Goal: Task Accomplishment & Management: Manage account settings

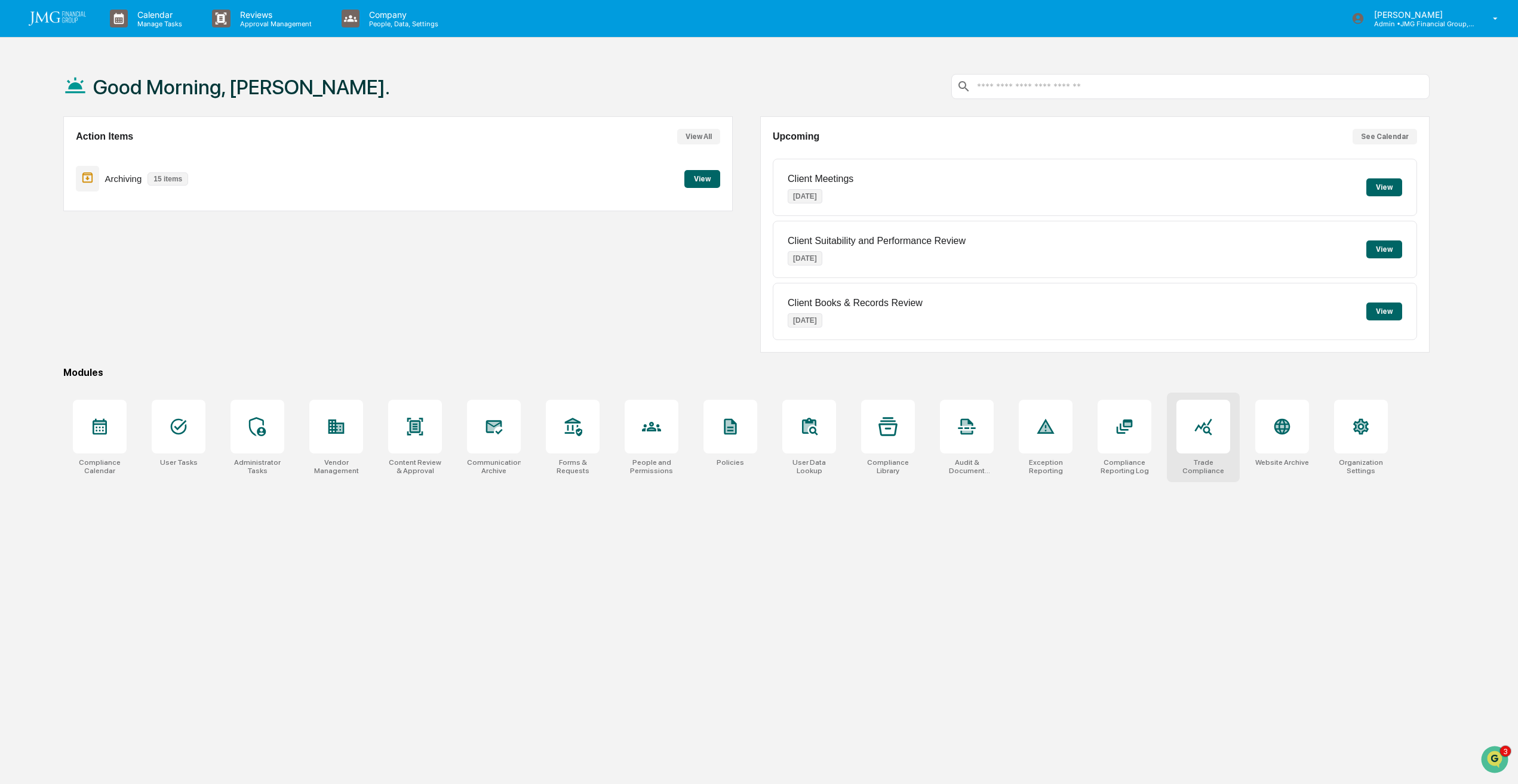
click at [1204, 429] on icon at bounding box center [1203, 428] width 17 height 16
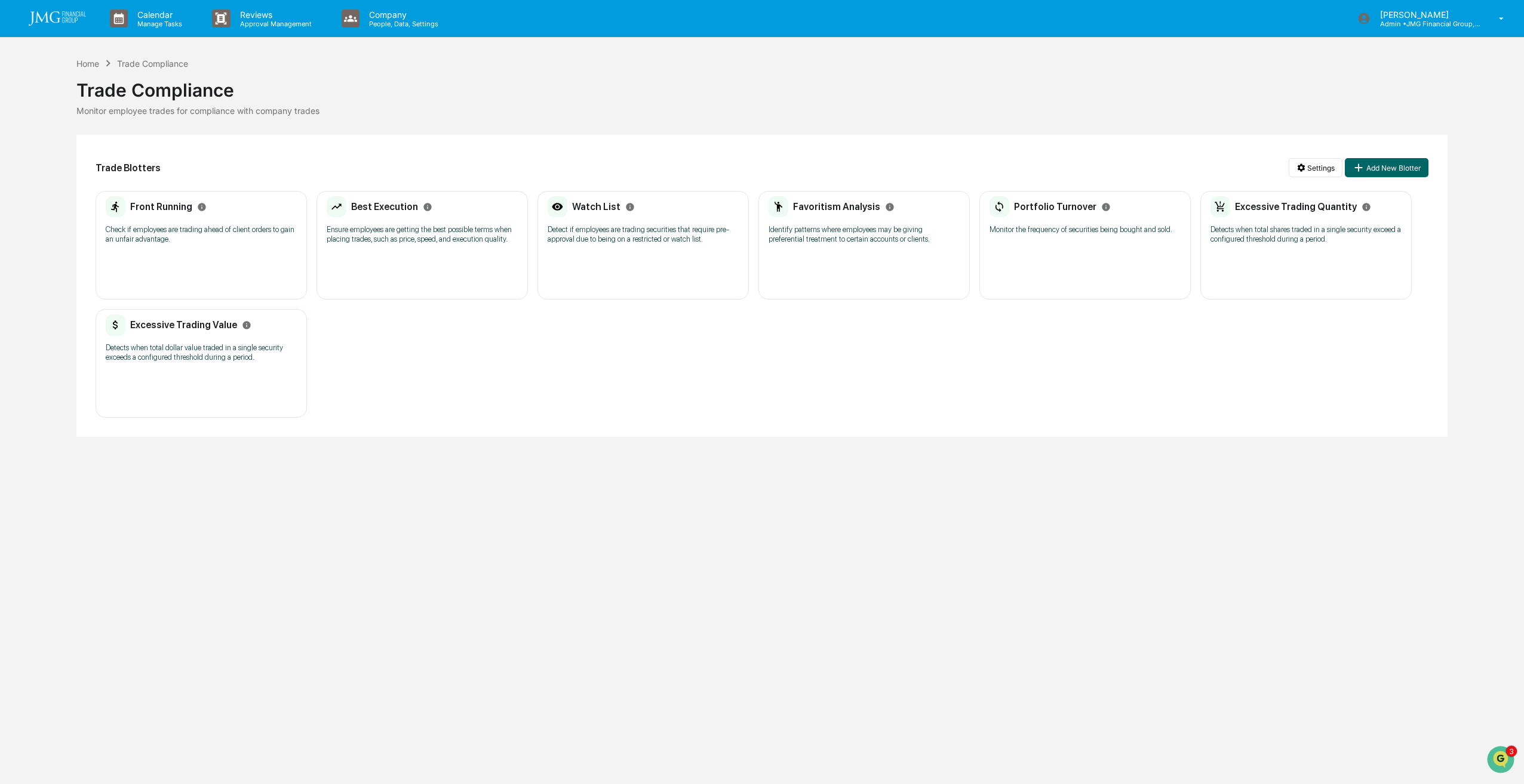
click at [208, 242] on p "Check if employees are trading ahead of client orders to gain an unfair advanta…" at bounding box center [201, 234] width 191 height 19
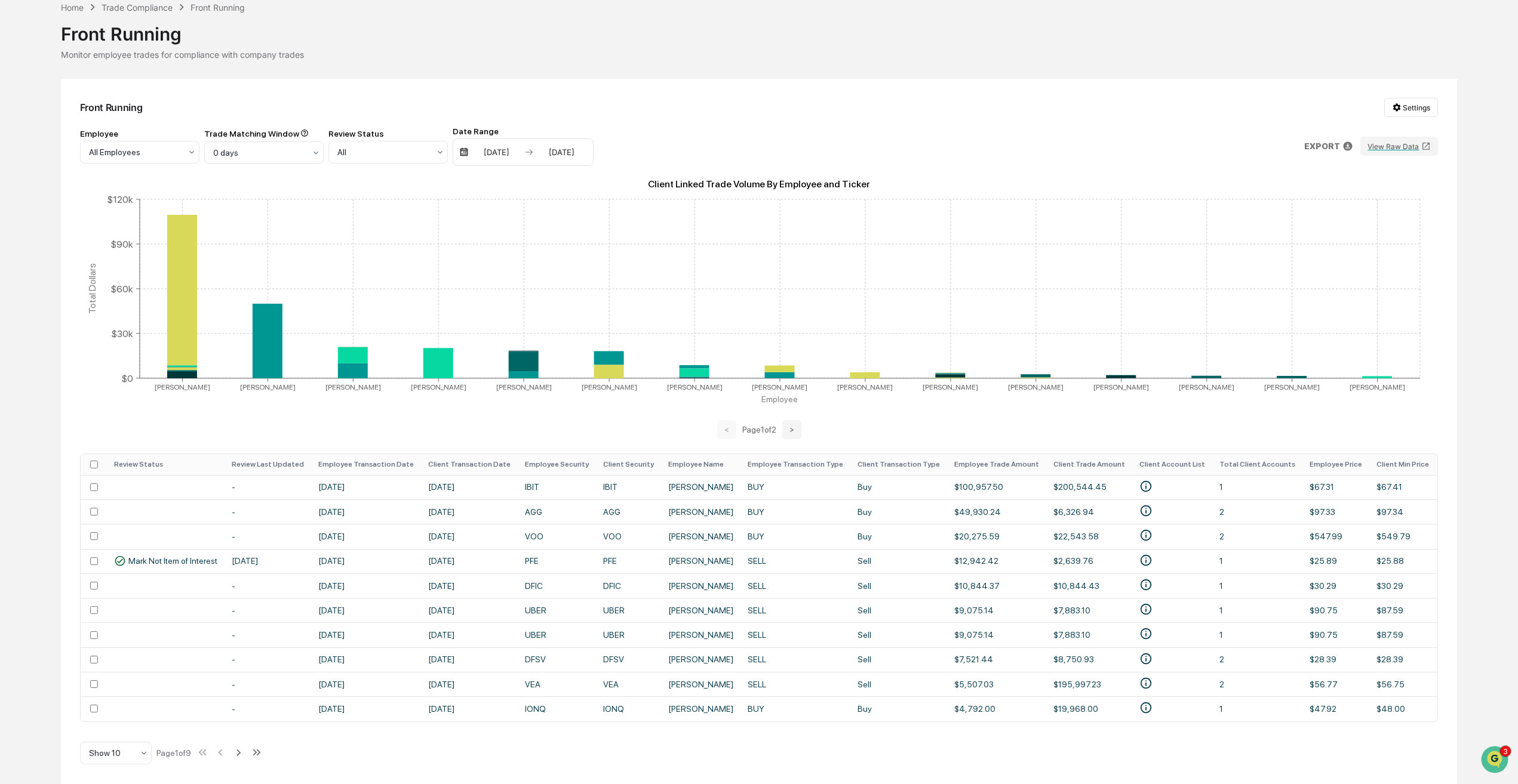
scroll to position [61, 0]
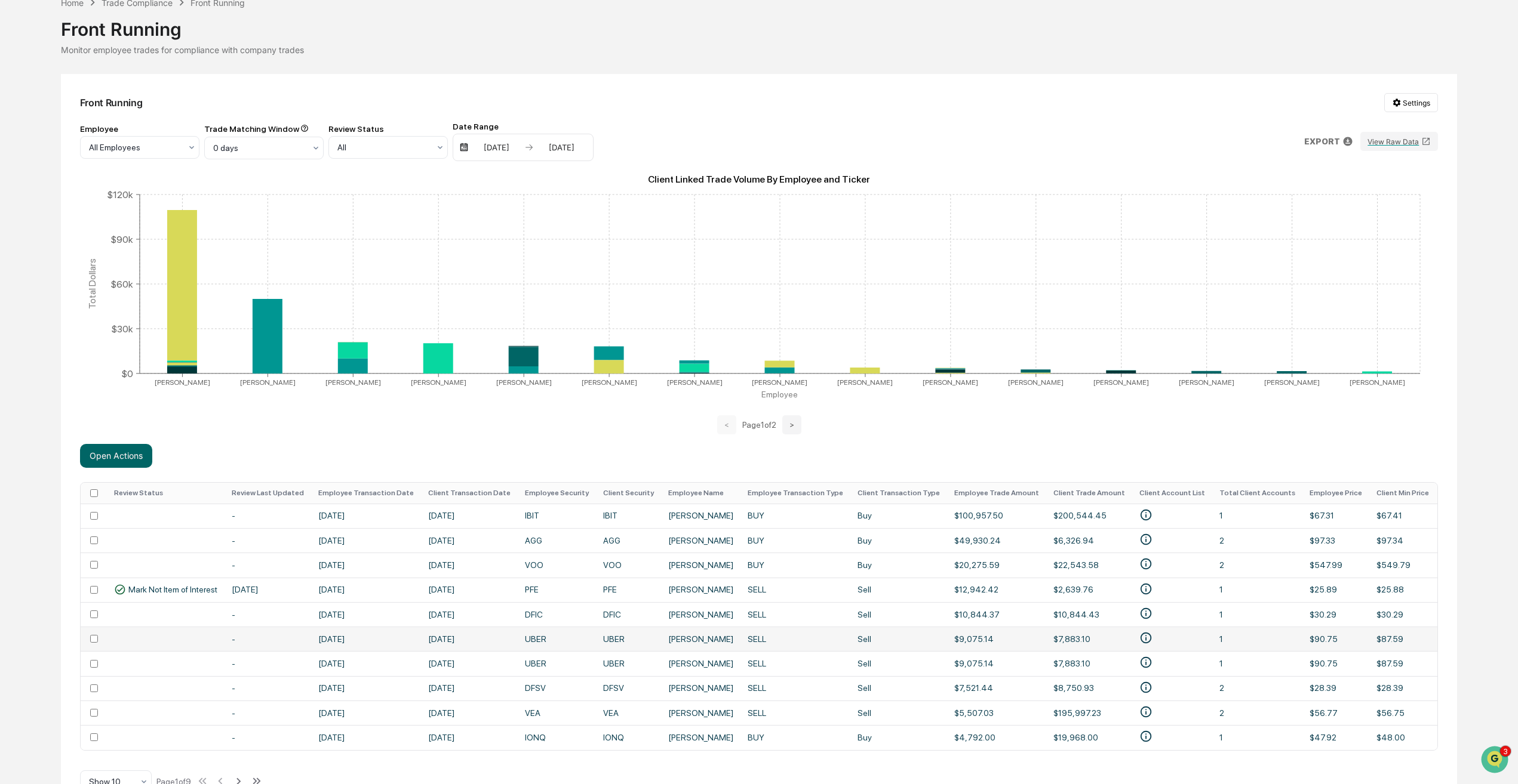
click at [95, 643] on td at bounding box center [94, 639] width 26 height 25
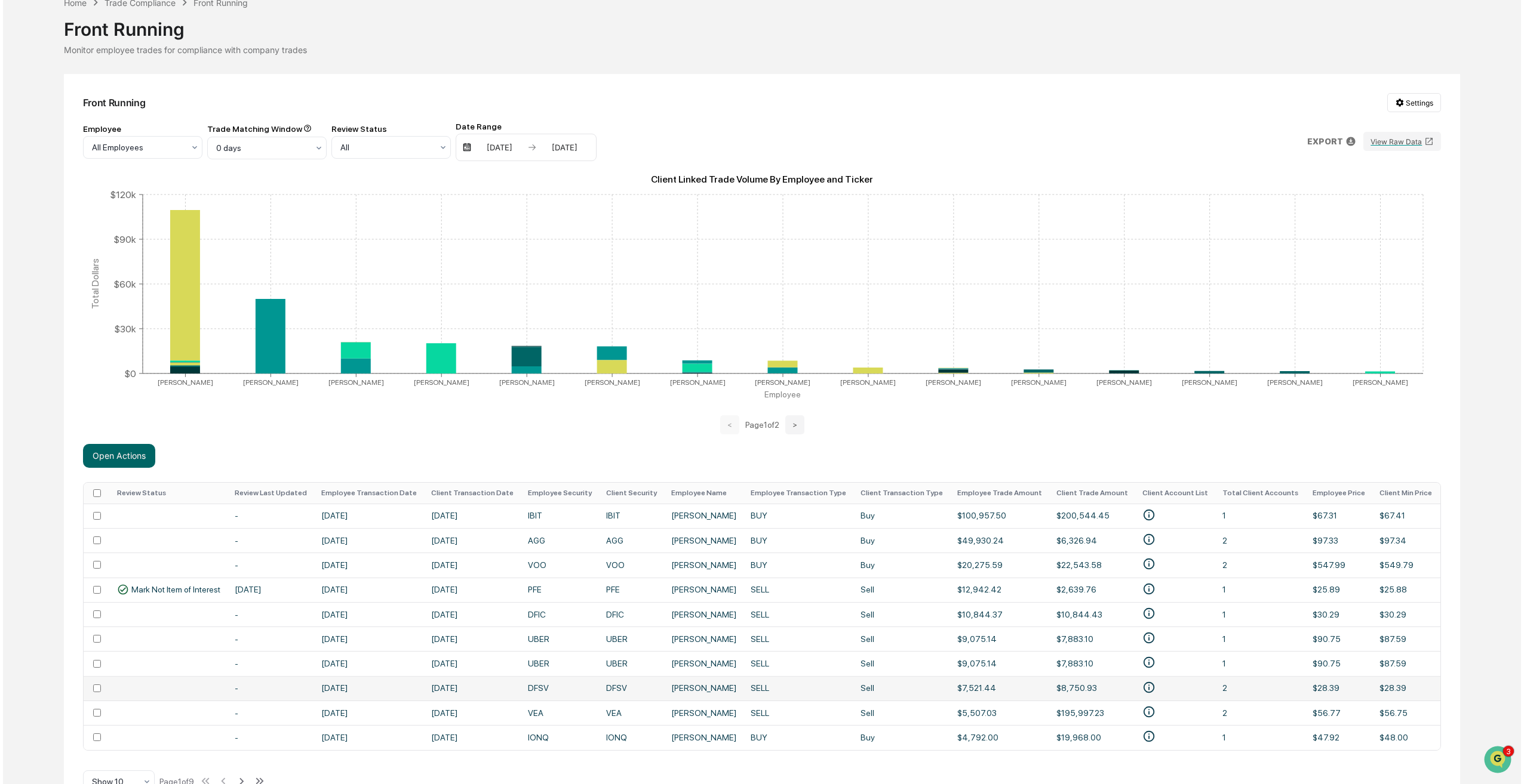
scroll to position [94, 0]
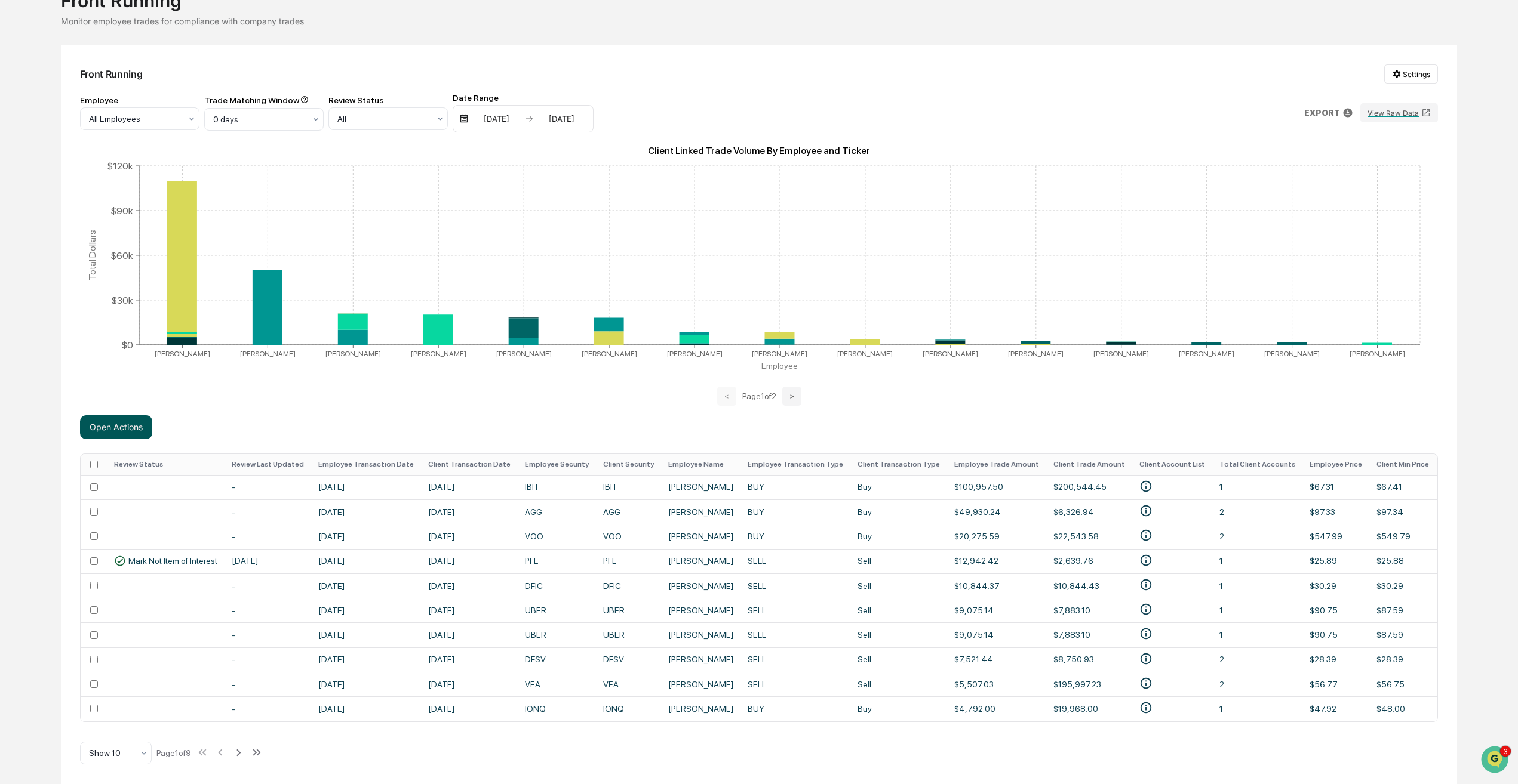
click at [134, 429] on button "Open Actions" at bounding box center [116, 428] width 72 height 24
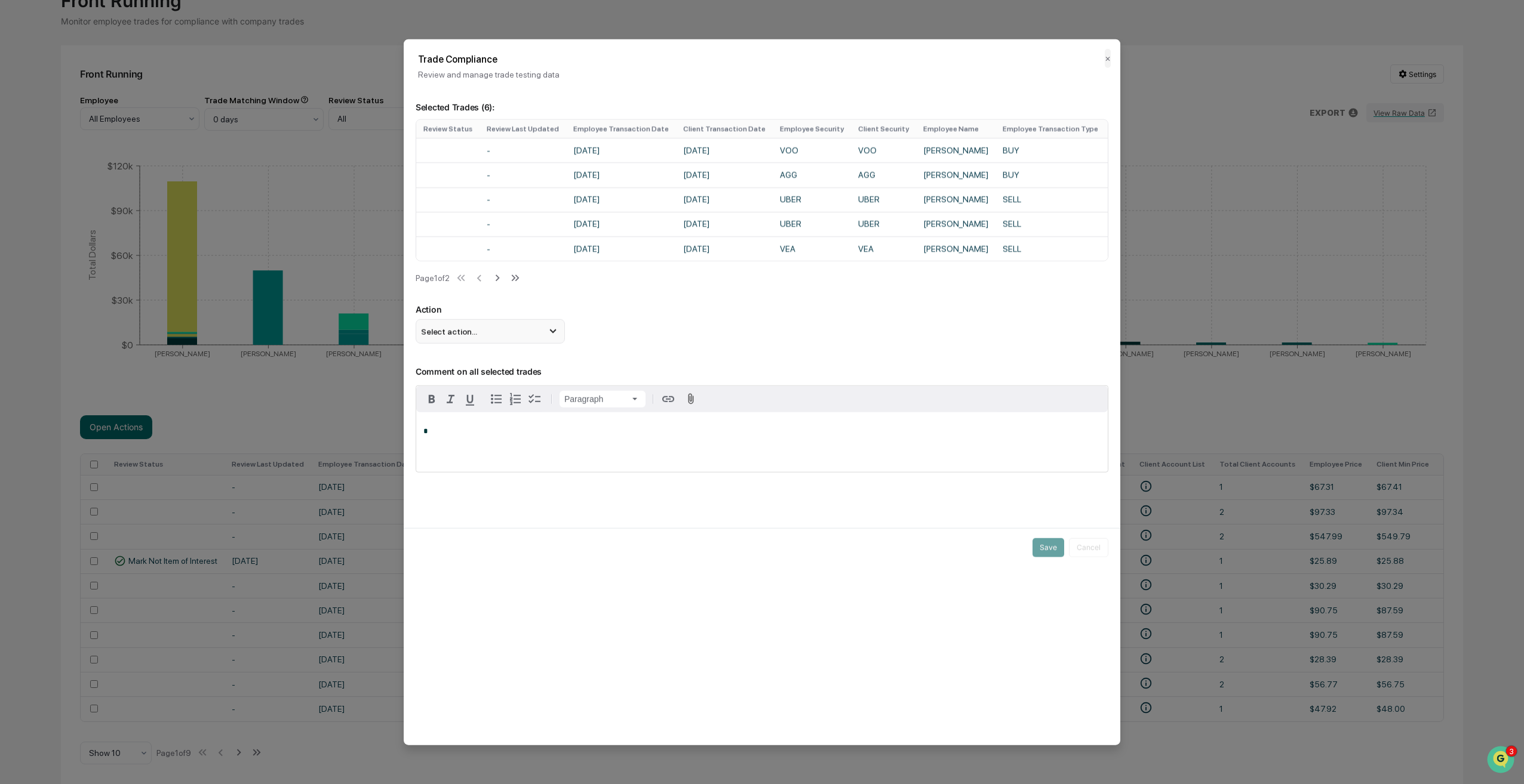
click at [534, 335] on div "Select action..." at bounding box center [490, 331] width 149 height 24
click at [486, 382] on div "Mark Not Item of Interest" at bounding box center [490, 379] width 140 height 13
drag, startPoint x: 486, startPoint y: 382, endPoint x: 481, endPoint y: 439, distance: 57.2
click at [481, 435] on p "*" at bounding box center [762, 431] width 677 height 8
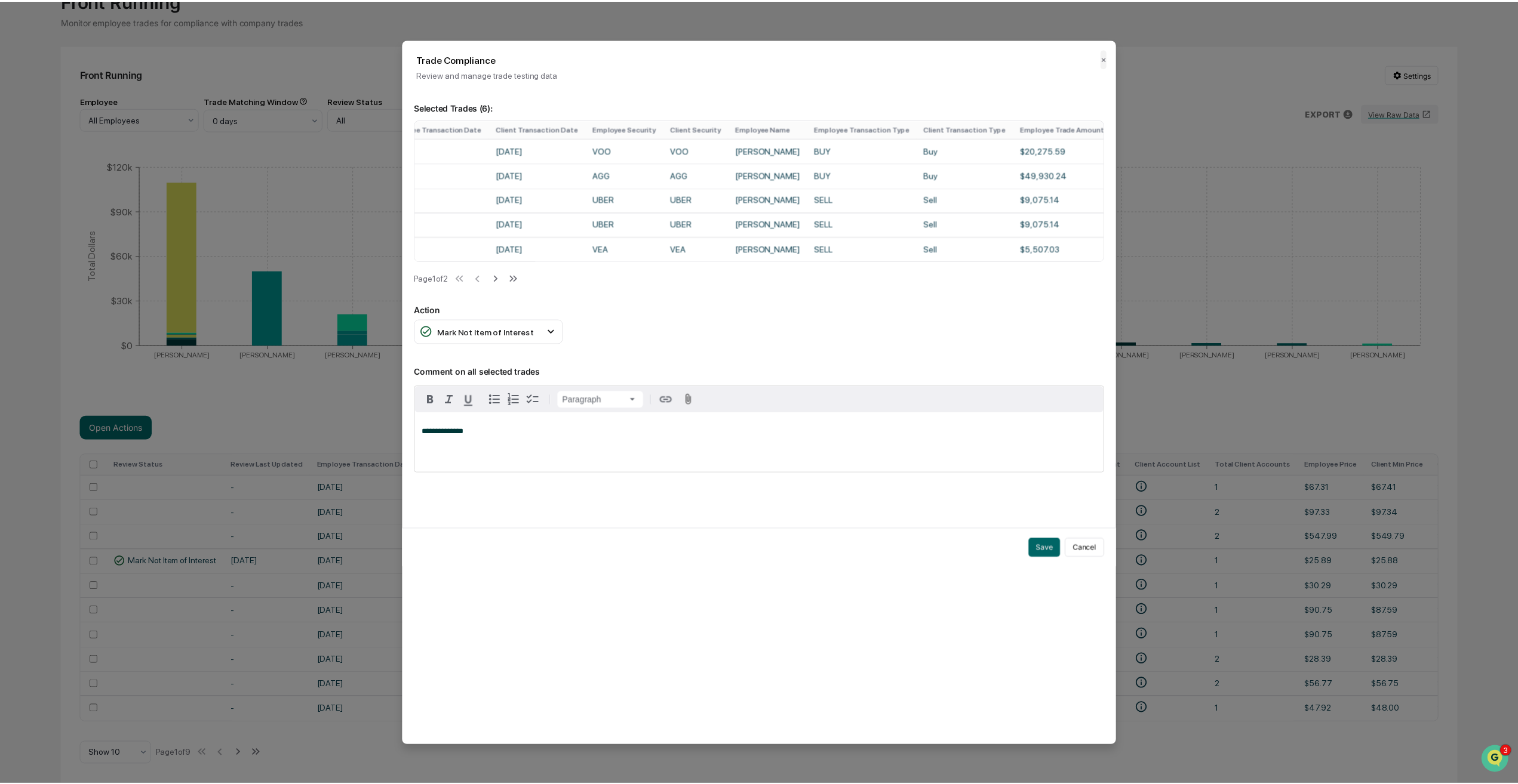
scroll to position [0, 0]
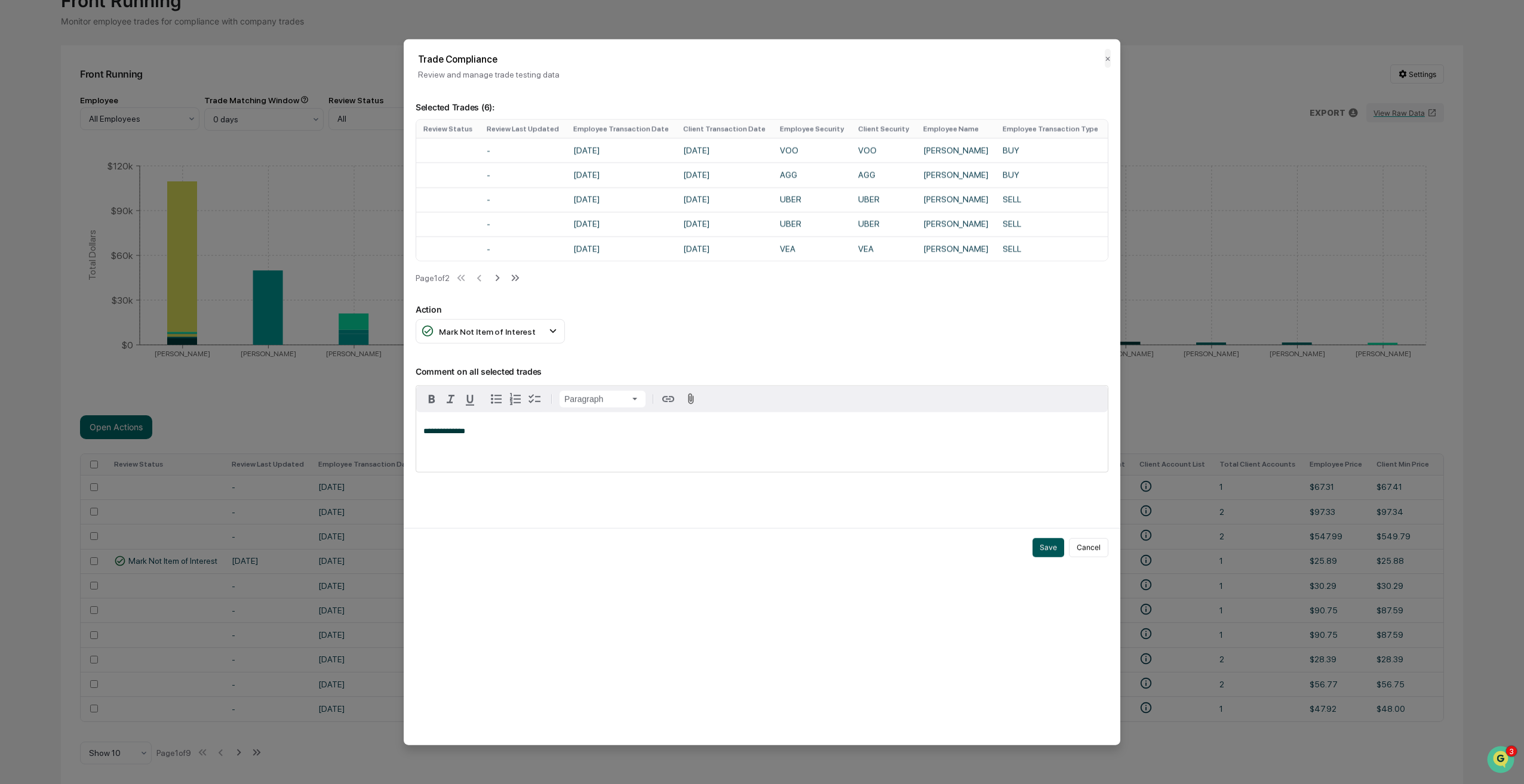
click at [1054, 554] on button "Save" at bounding box center [1048, 547] width 31 height 19
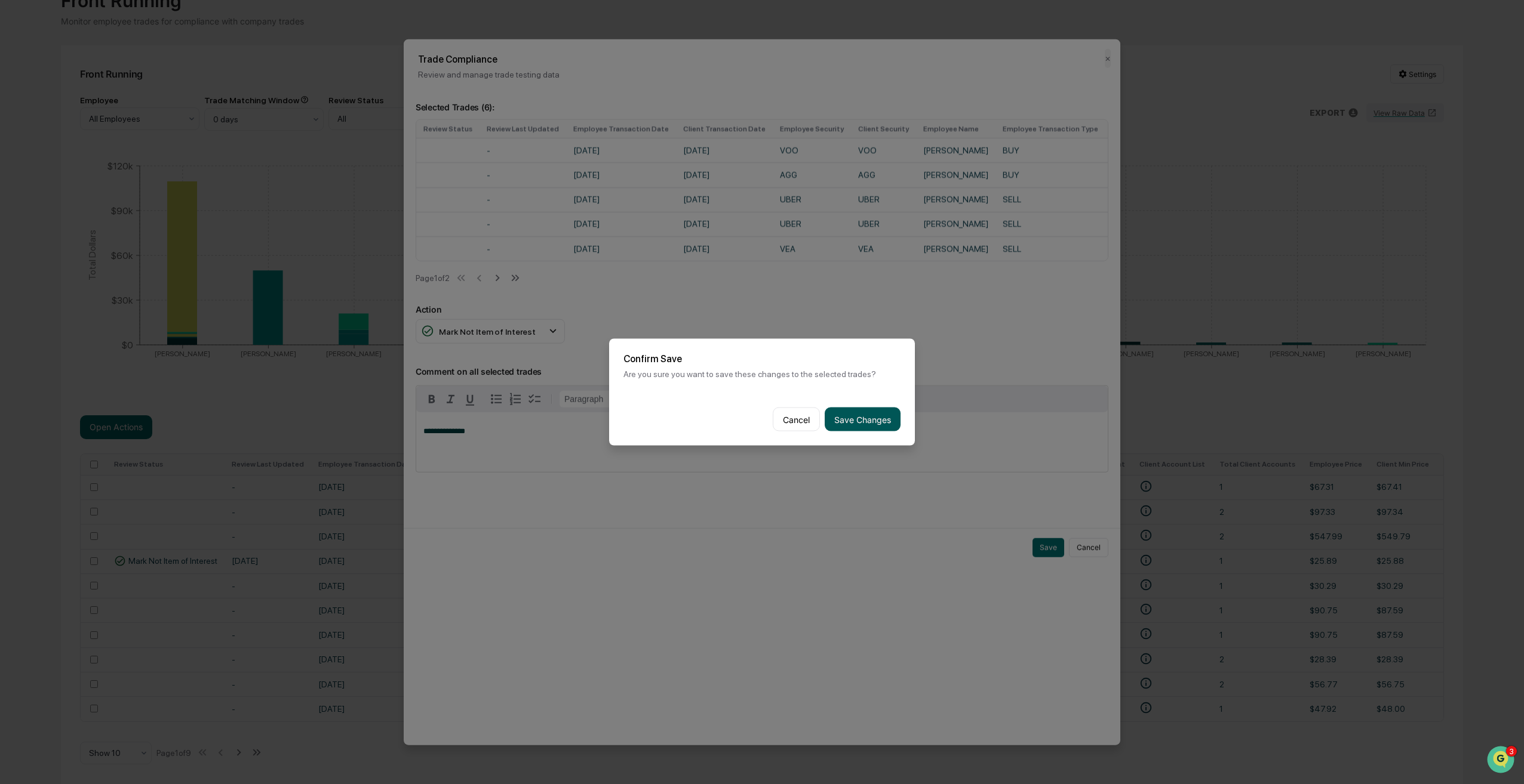
click at [874, 423] on button "Save Changes" at bounding box center [862, 419] width 76 height 24
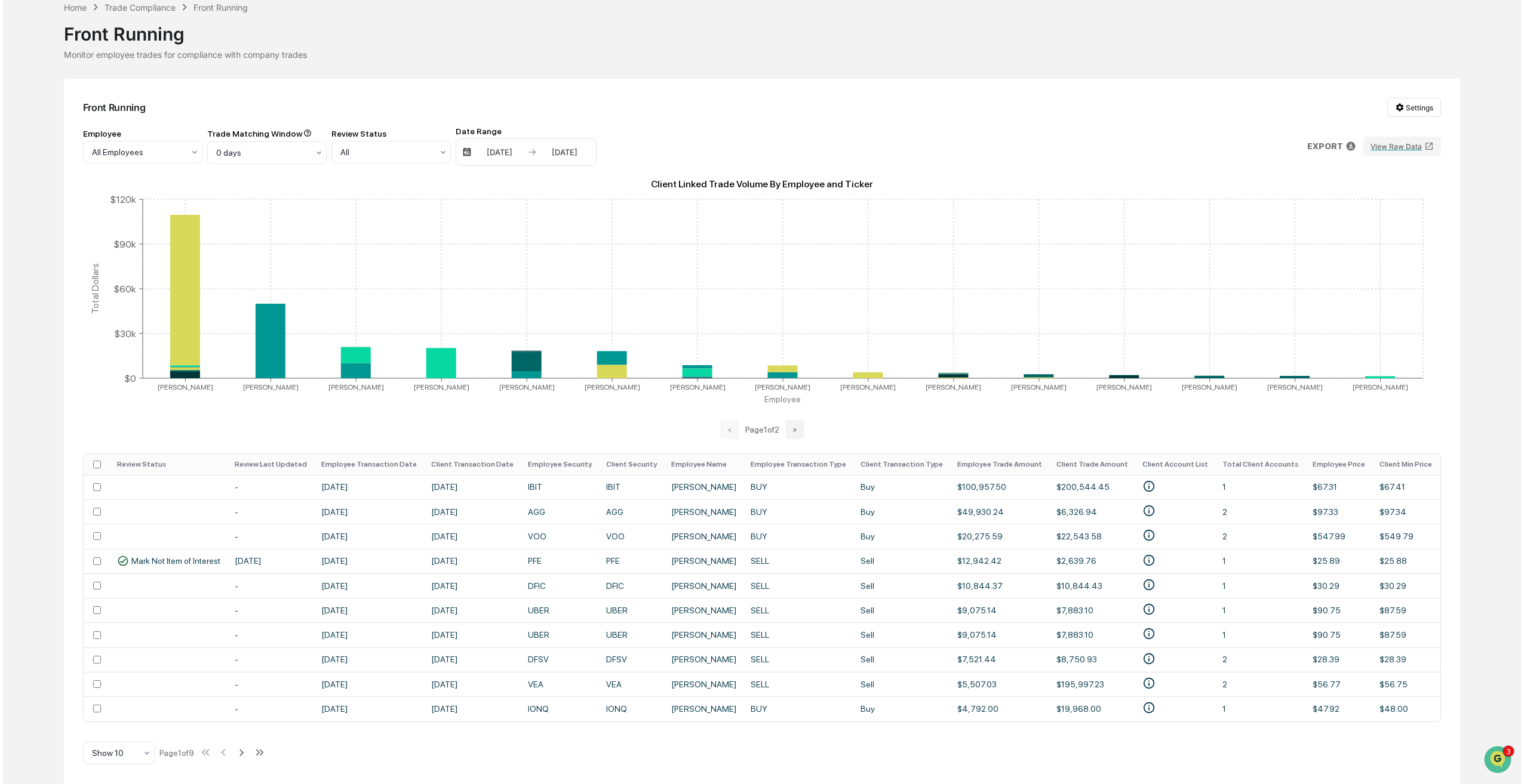
scroll to position [61, 0]
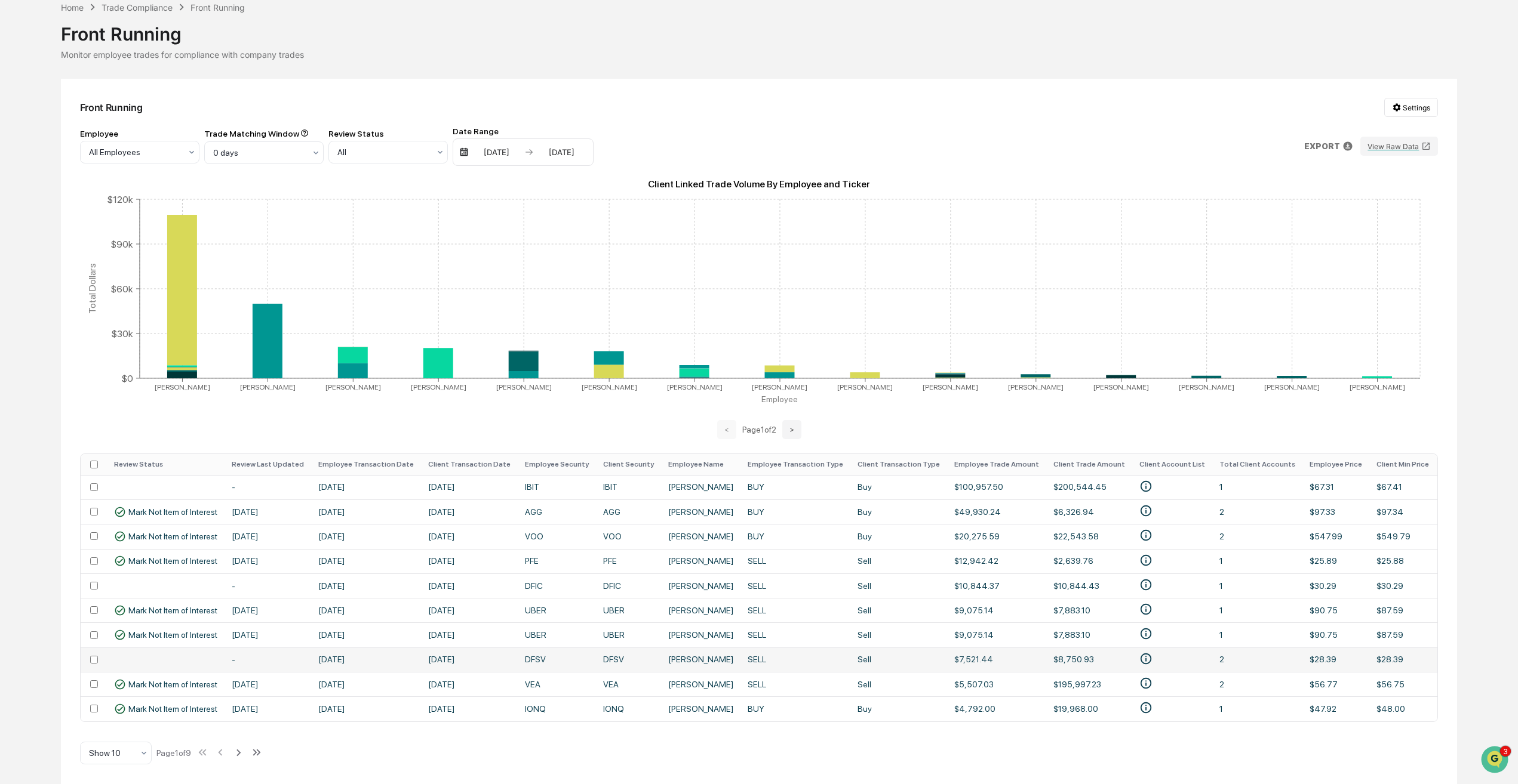
click at [187, 663] on td at bounding box center [166, 660] width 118 height 25
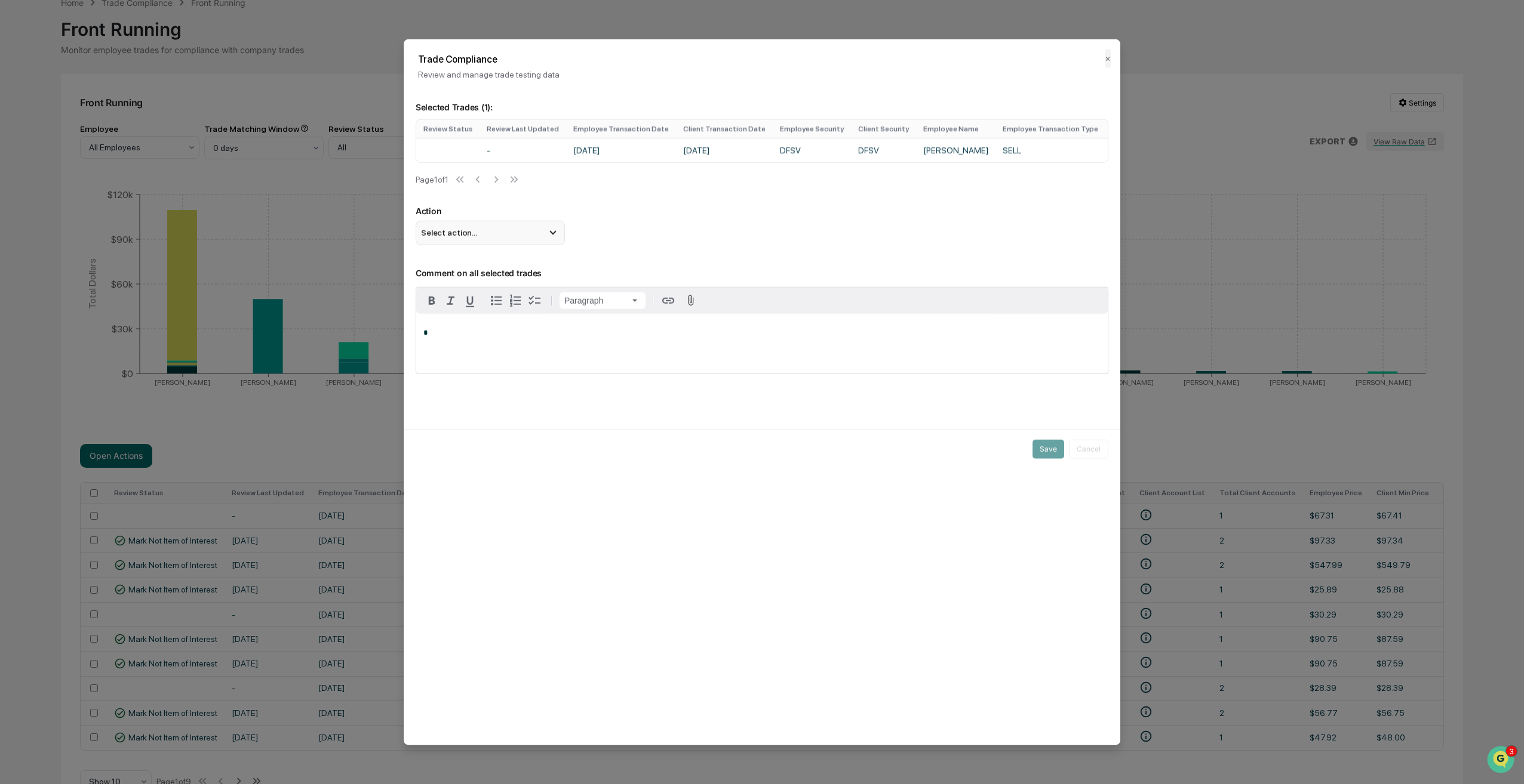
click at [513, 242] on div "Select action..." at bounding box center [490, 233] width 149 height 24
click at [519, 284] on div "Mark Not Item of Interest" at bounding box center [490, 281] width 140 height 13
click at [498, 343] on div "*" at bounding box center [762, 343] width 692 height 60
click at [1047, 458] on button "Save" at bounding box center [1048, 449] width 31 height 19
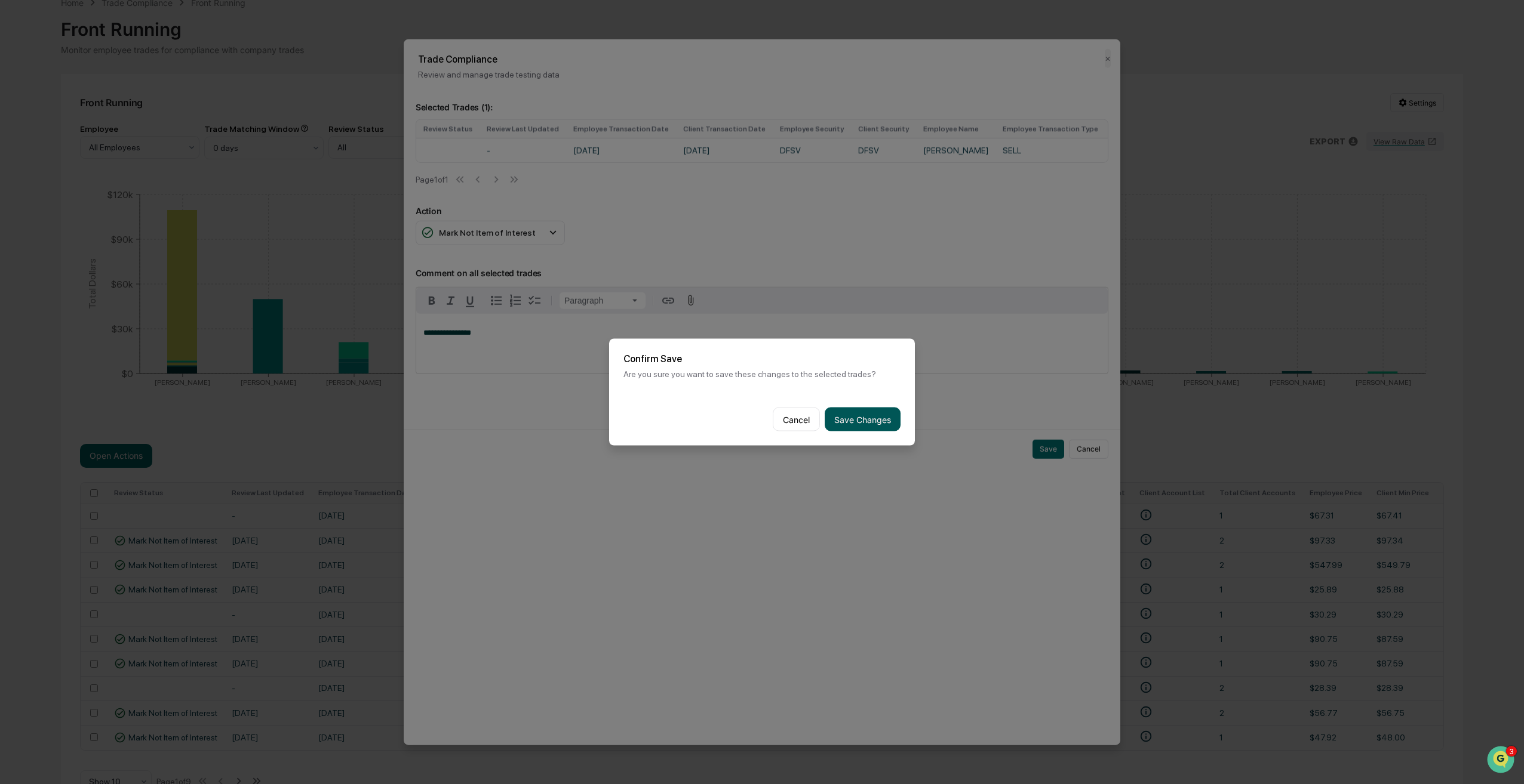
click at [866, 422] on button "Save Changes" at bounding box center [862, 419] width 76 height 24
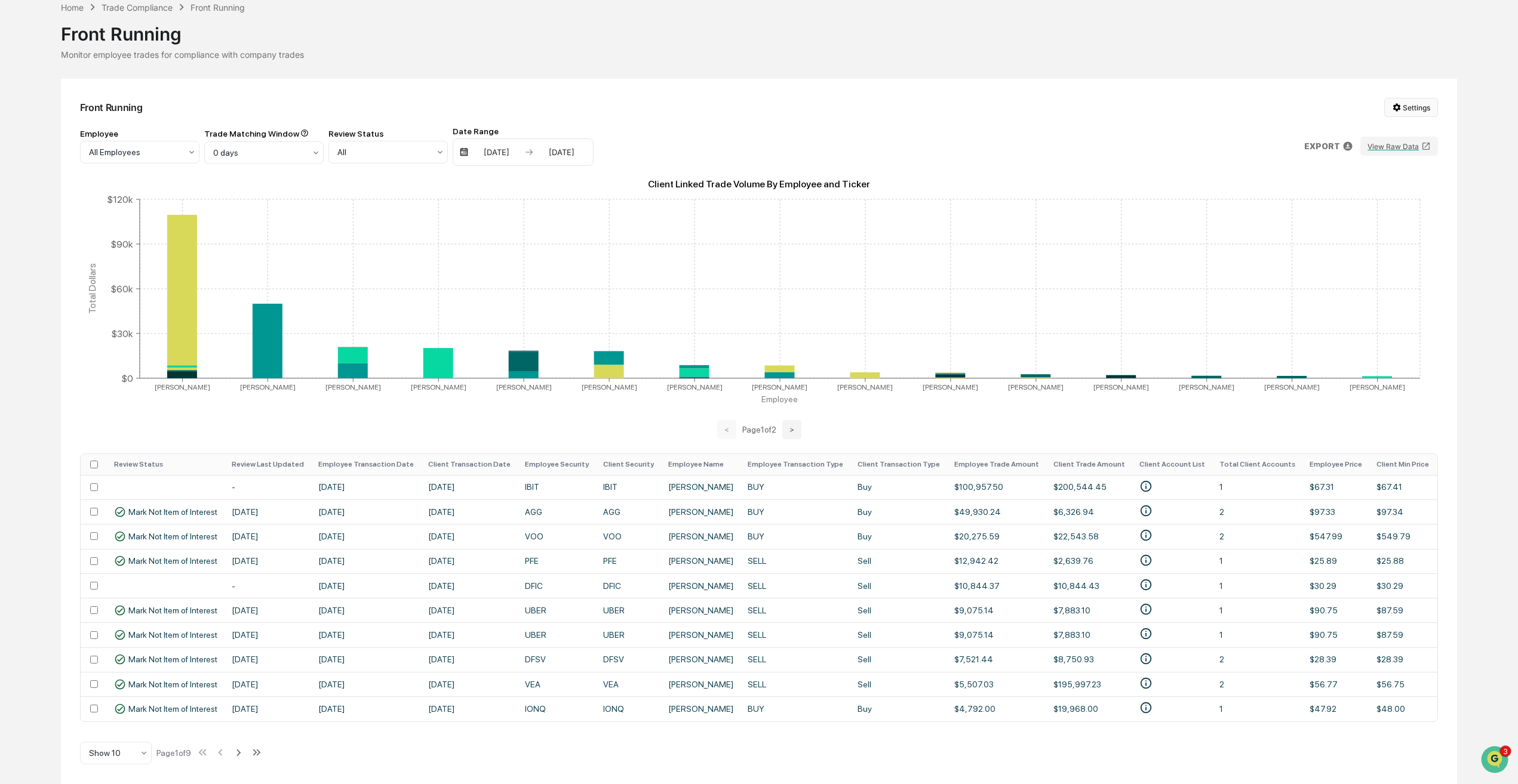
click at [1406, 104] on html "Calendar Manage Tasks Reviews Approval Management Company People, Data, Setting…" at bounding box center [759, 335] width 1518 height 784
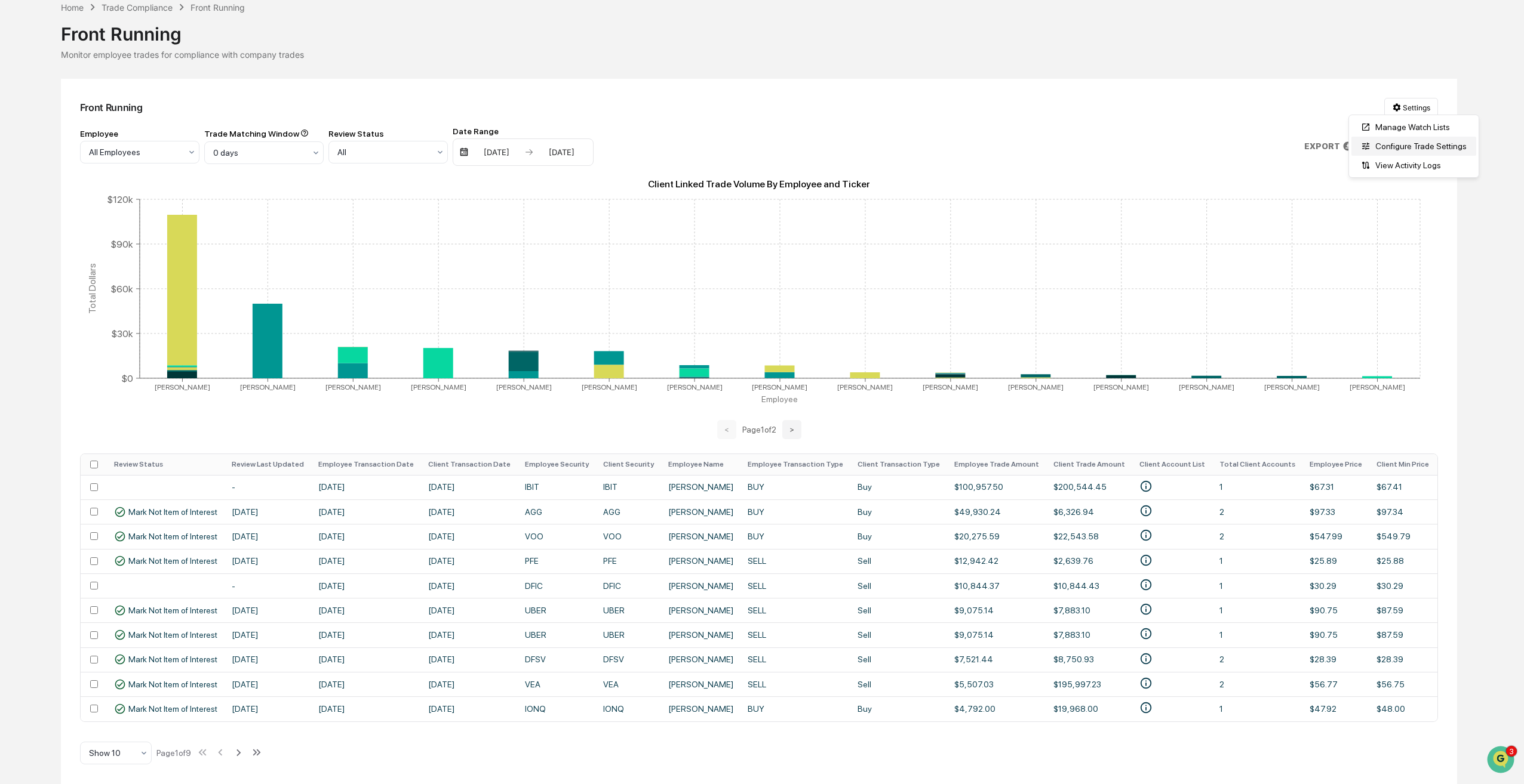
click at [1397, 148] on div "Configure Trade Settings" at bounding box center [1414, 147] width 125 height 19
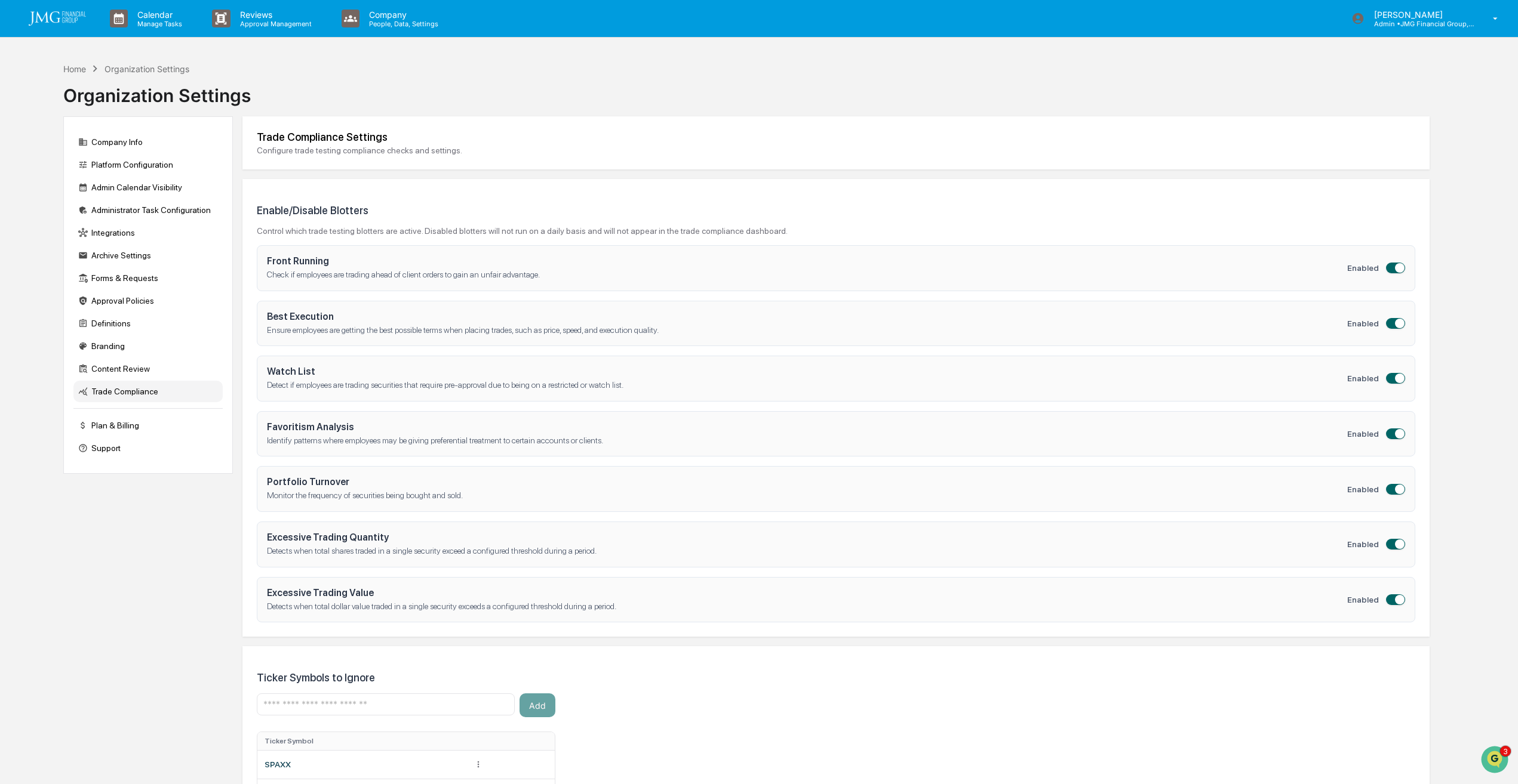
click at [354, 64] on div "Home Organization Settings Organization Settings" at bounding box center [746, 87] width 1367 height 60
click at [81, 70] on div "Home" at bounding box center [74, 69] width 22 height 10
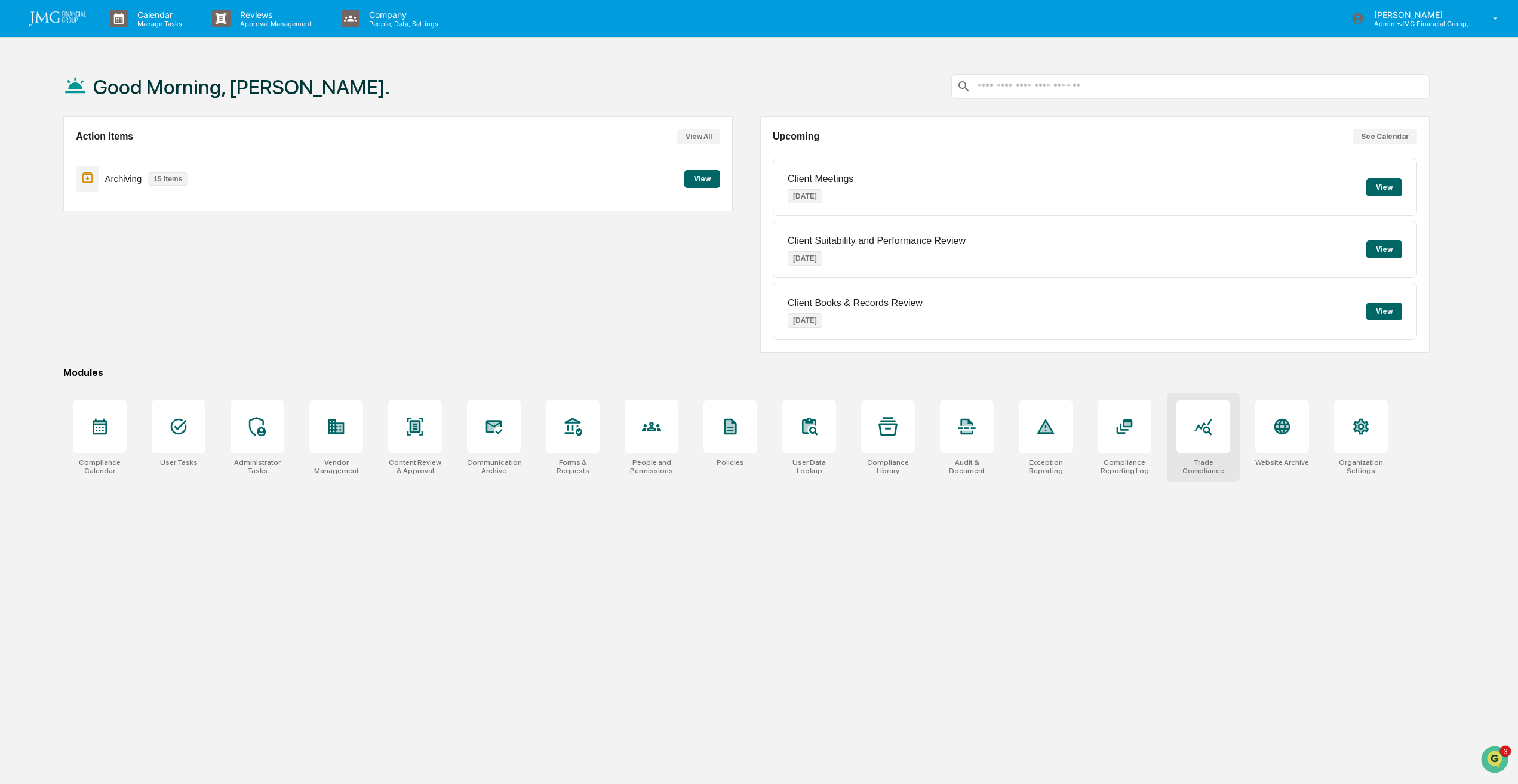
click at [1200, 441] on div at bounding box center [1203, 427] width 54 height 54
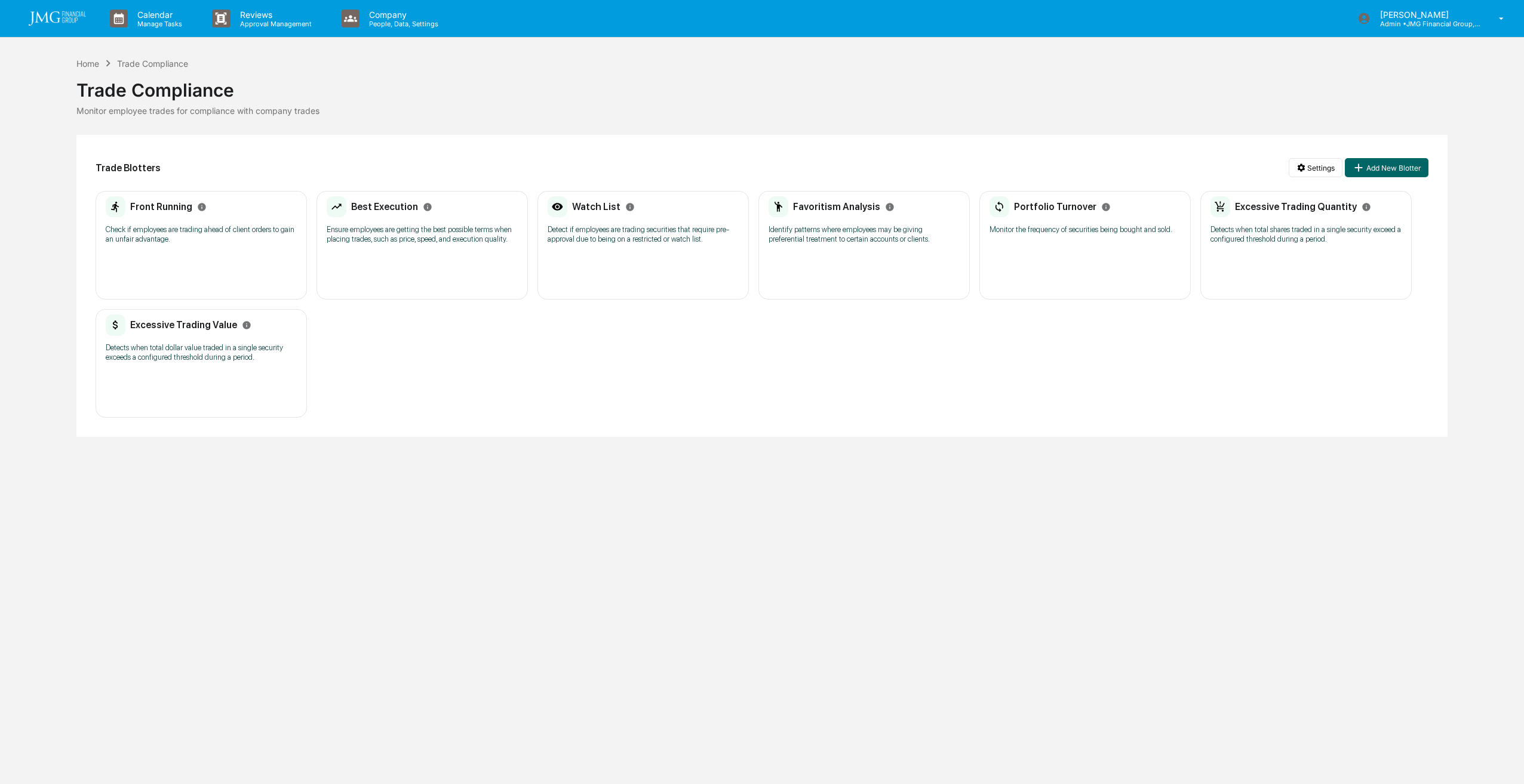
click at [208, 236] on p "Check if employees are trading ahead of client orders to gain an unfair advanta…" at bounding box center [201, 234] width 191 height 19
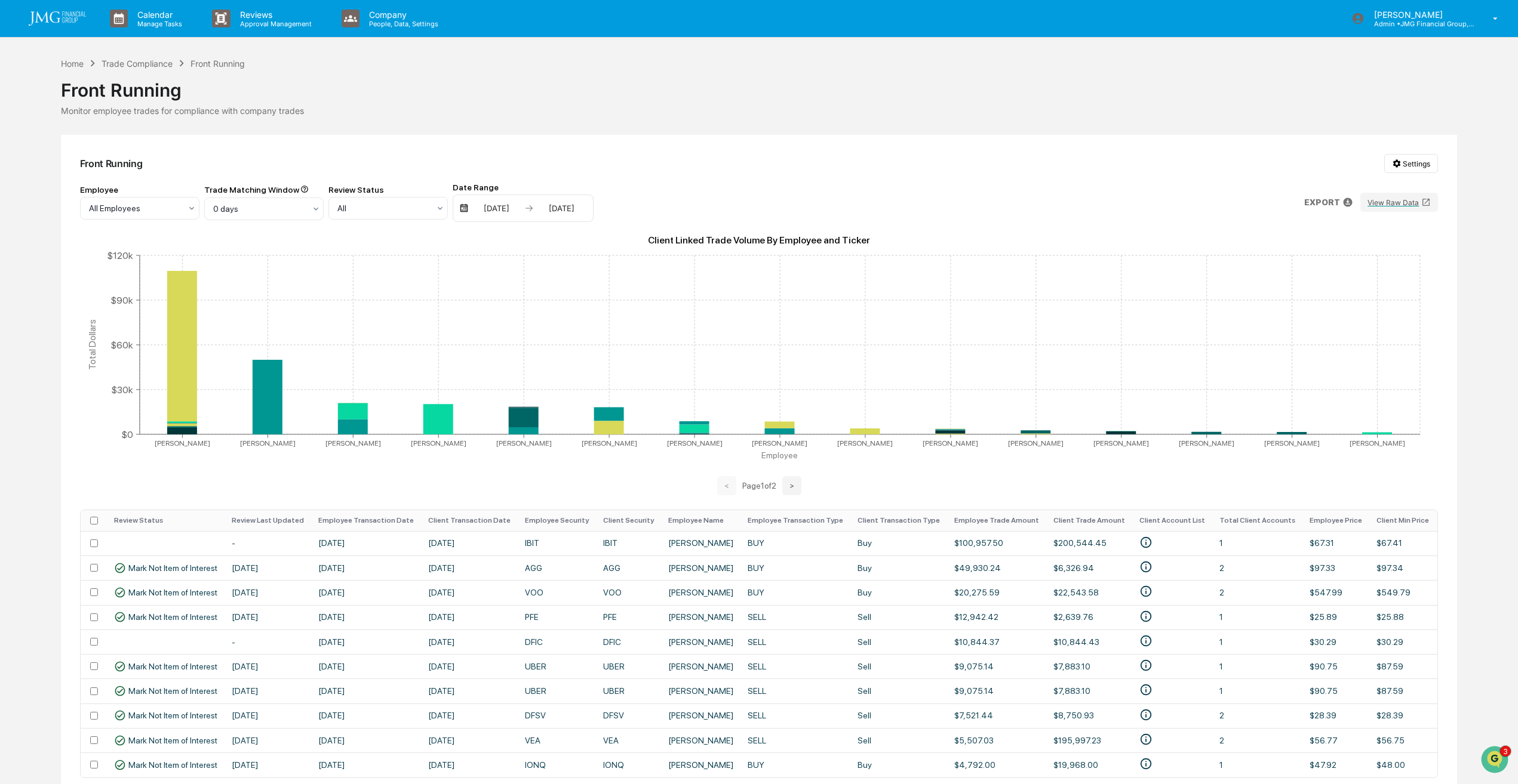
click at [78, 12] on img at bounding box center [57, 18] width 58 height 14
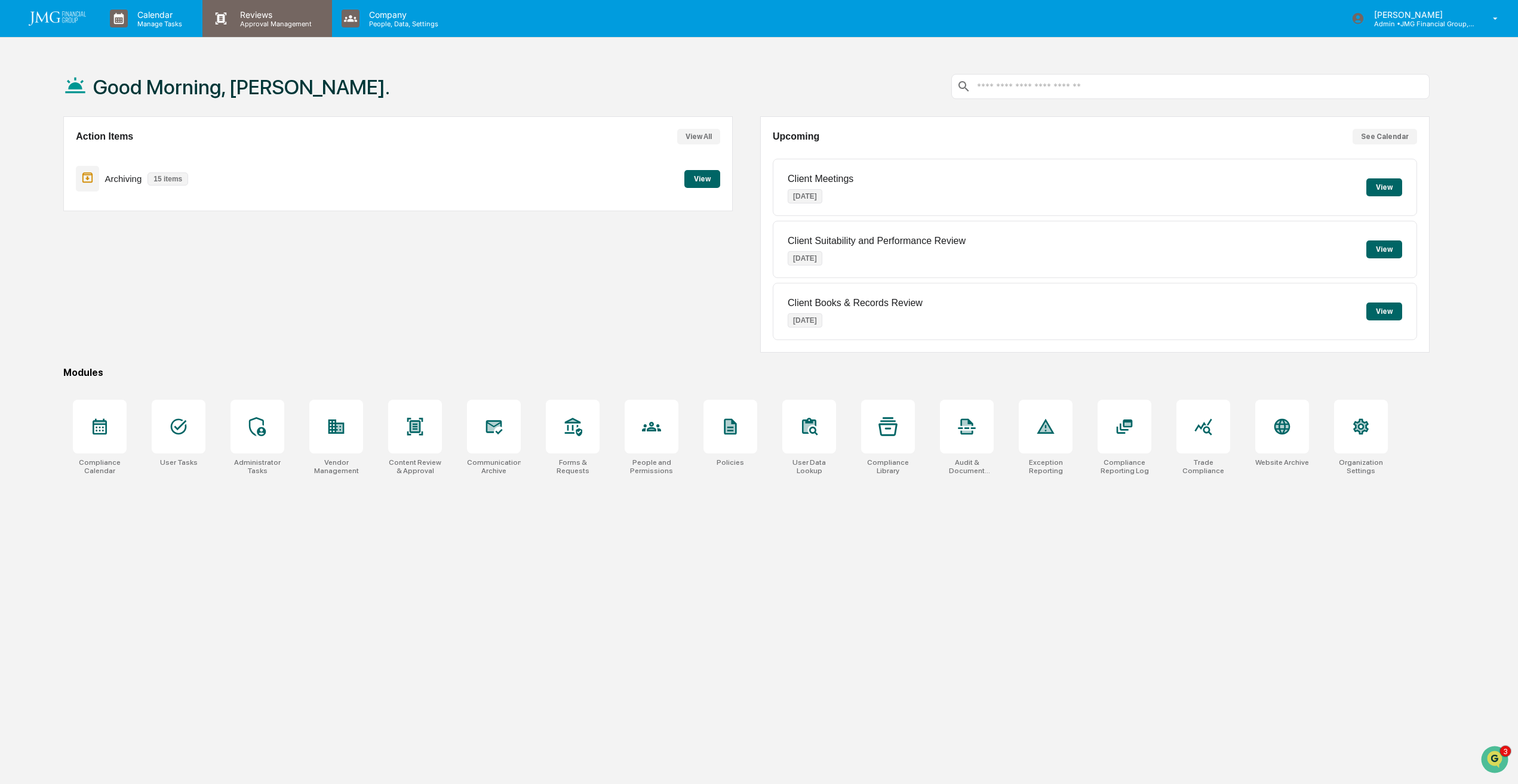
click at [271, 21] on p "Approval Management" at bounding box center [274, 23] width 87 height 8
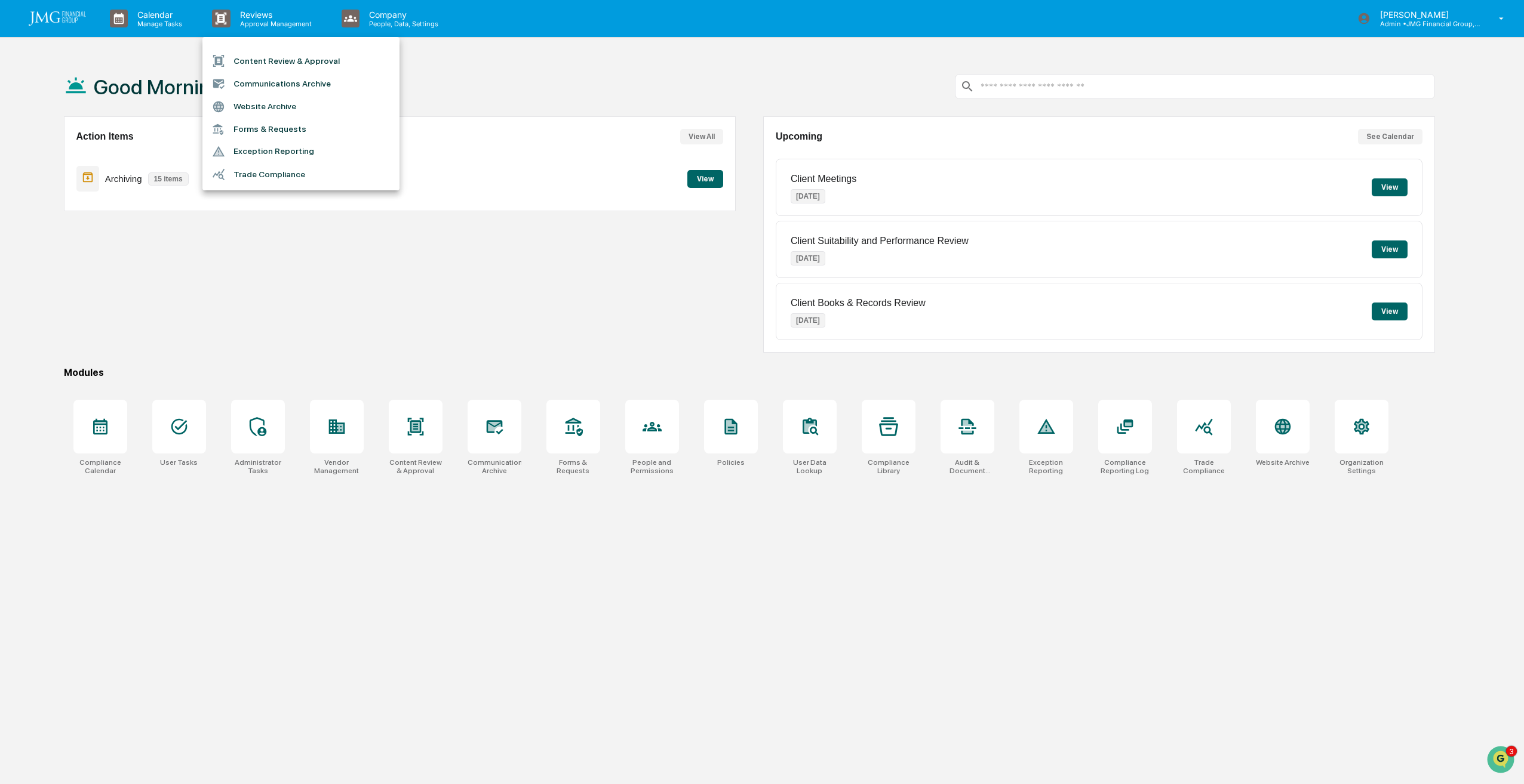
click at [157, 19] on div at bounding box center [762, 392] width 1524 height 784
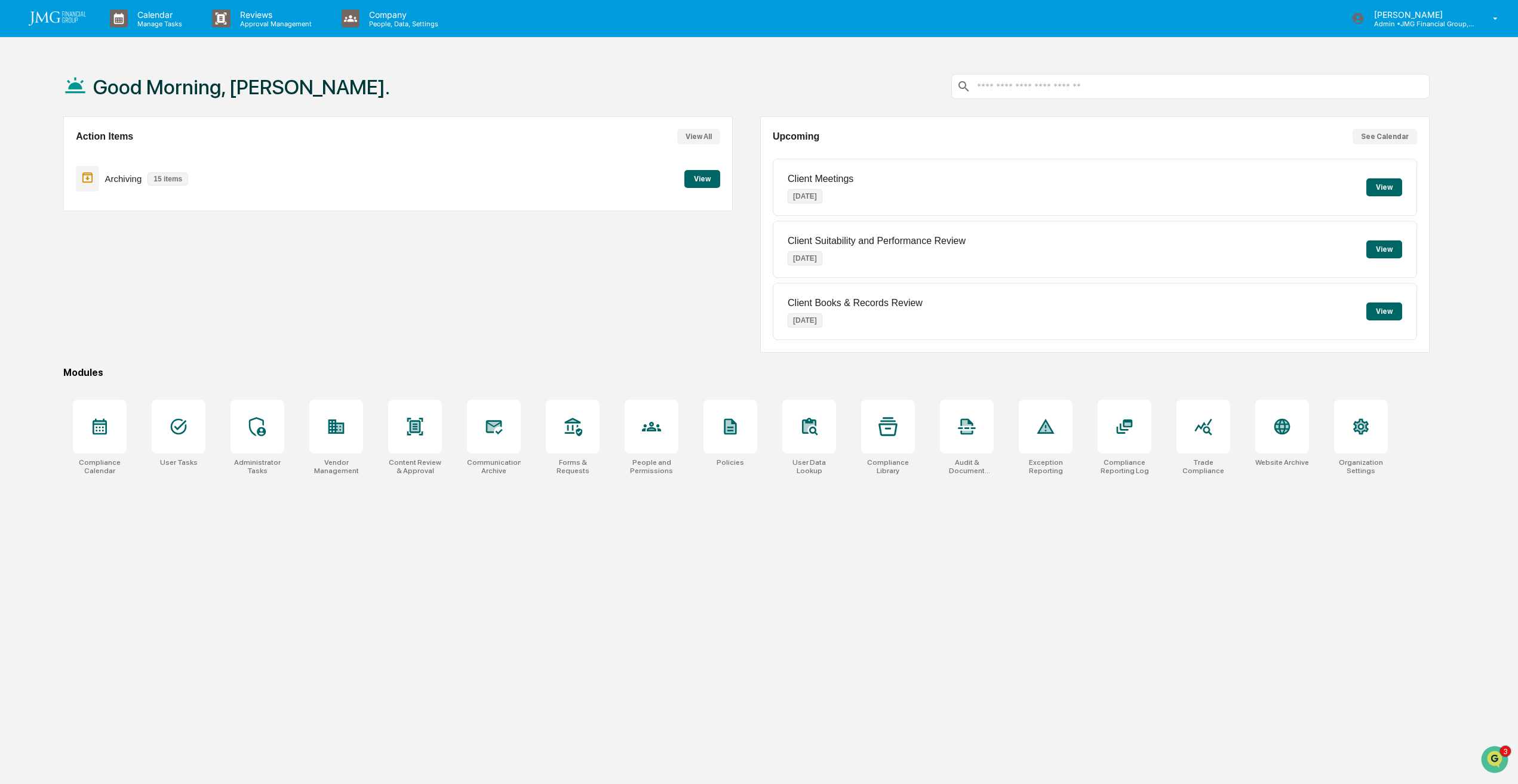
click at [157, 19] on p "Manage Tasks" at bounding box center [158, 23] width 61 height 8
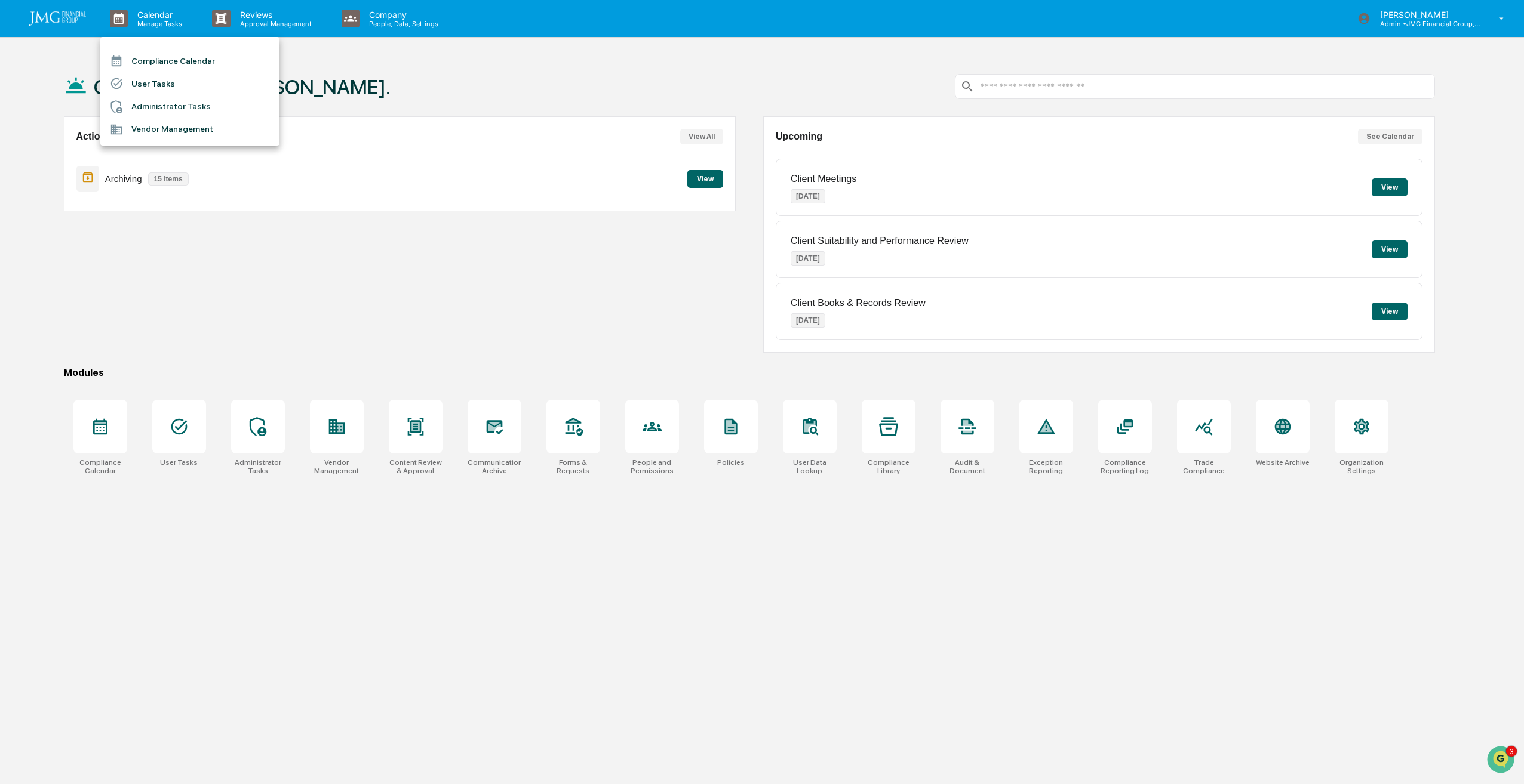
click at [157, 19] on div at bounding box center [762, 392] width 1524 height 784
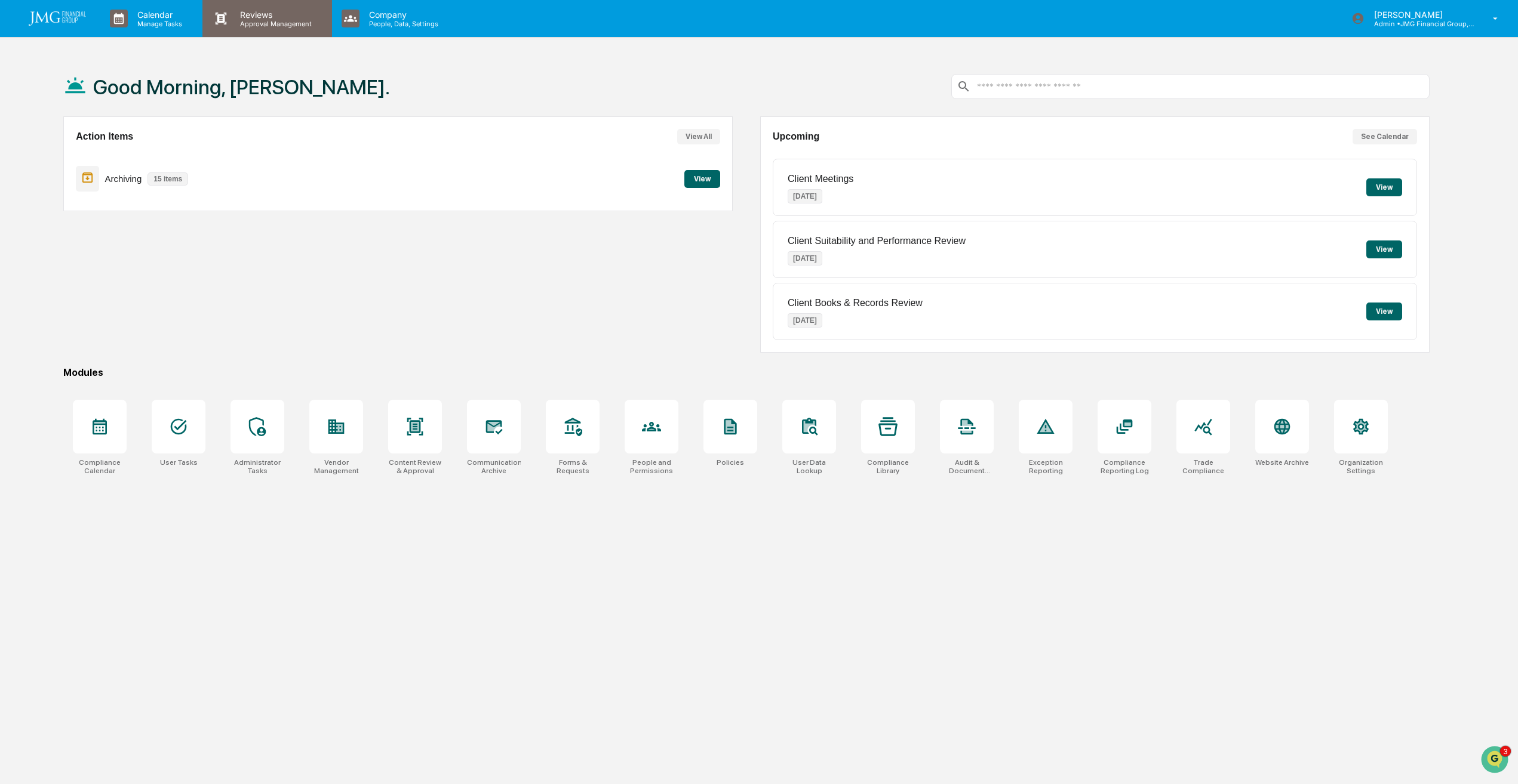
click at [267, 18] on p "Reviews" at bounding box center [274, 15] width 87 height 10
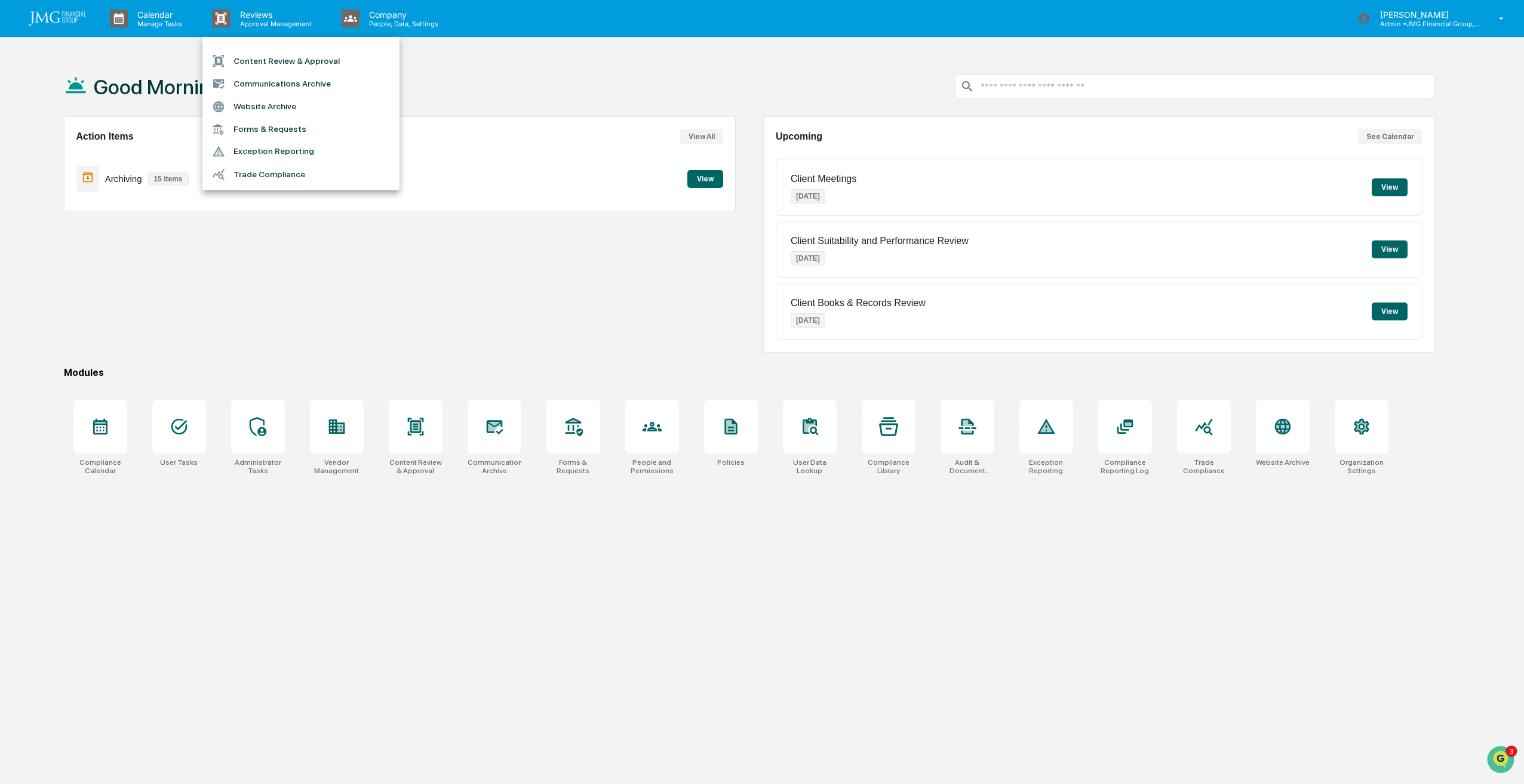
click at [426, 345] on div at bounding box center [762, 392] width 1524 height 784
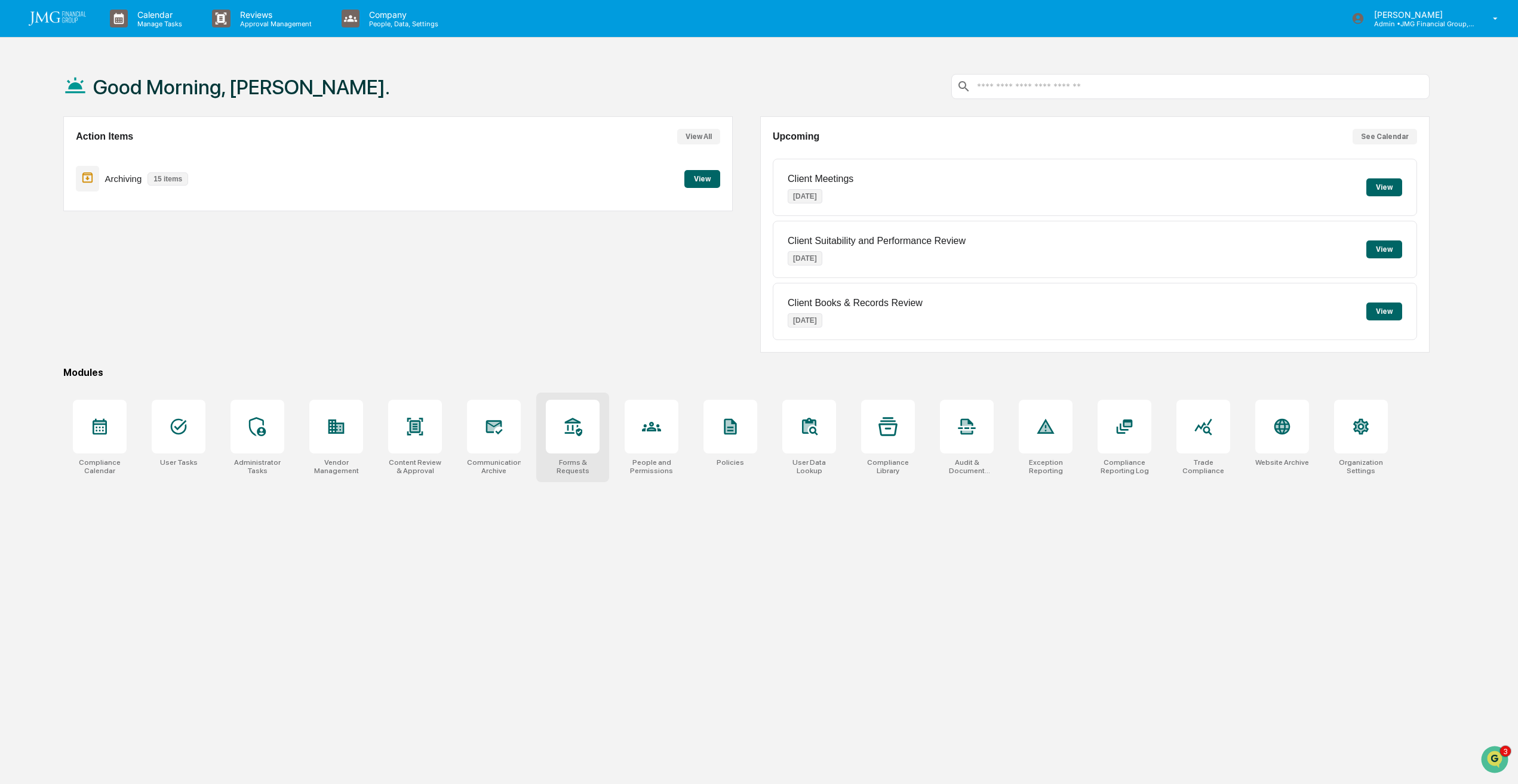
click at [567, 440] on div at bounding box center [573, 427] width 54 height 54
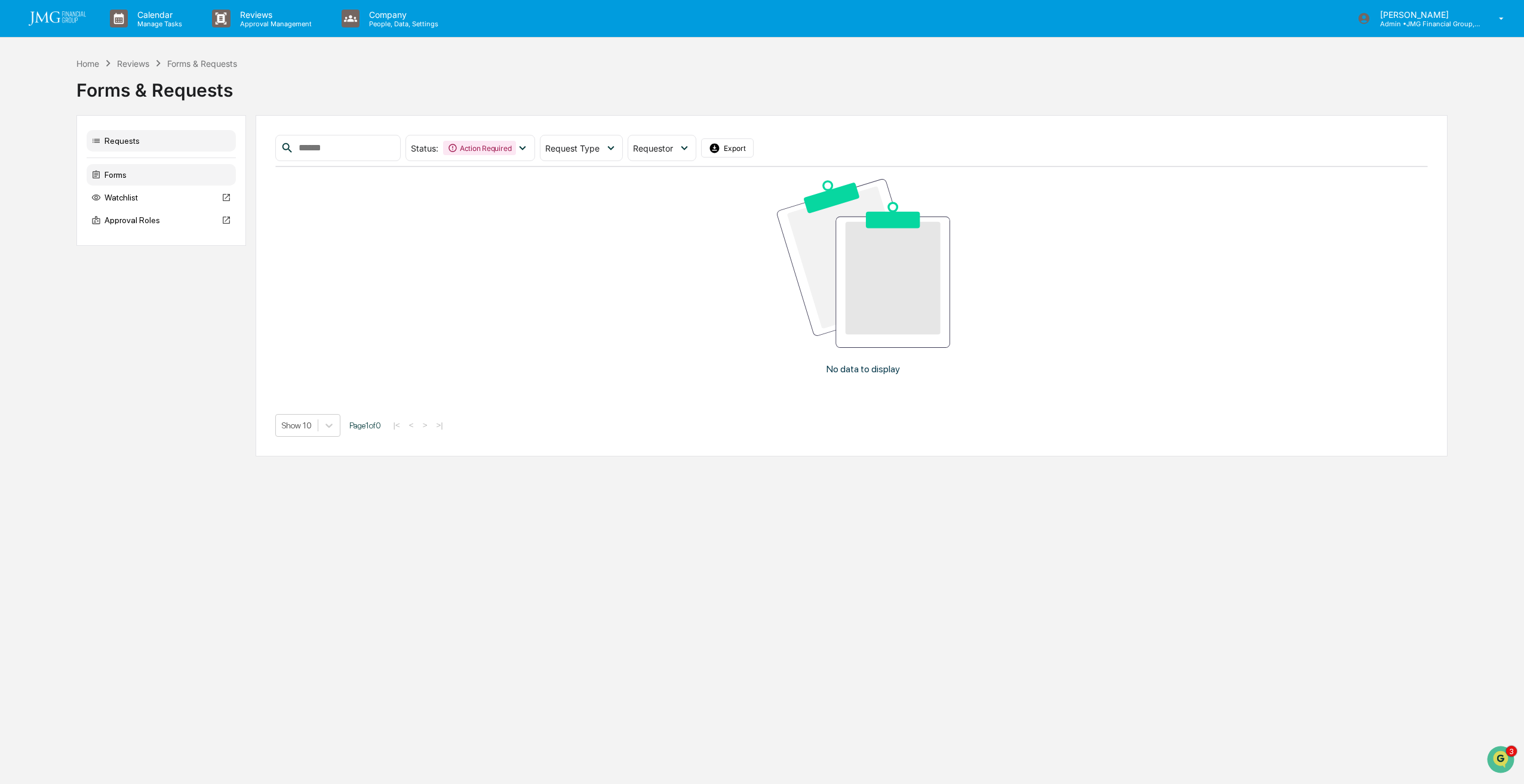
click at [125, 175] on div "Forms" at bounding box center [161, 174] width 149 height 22
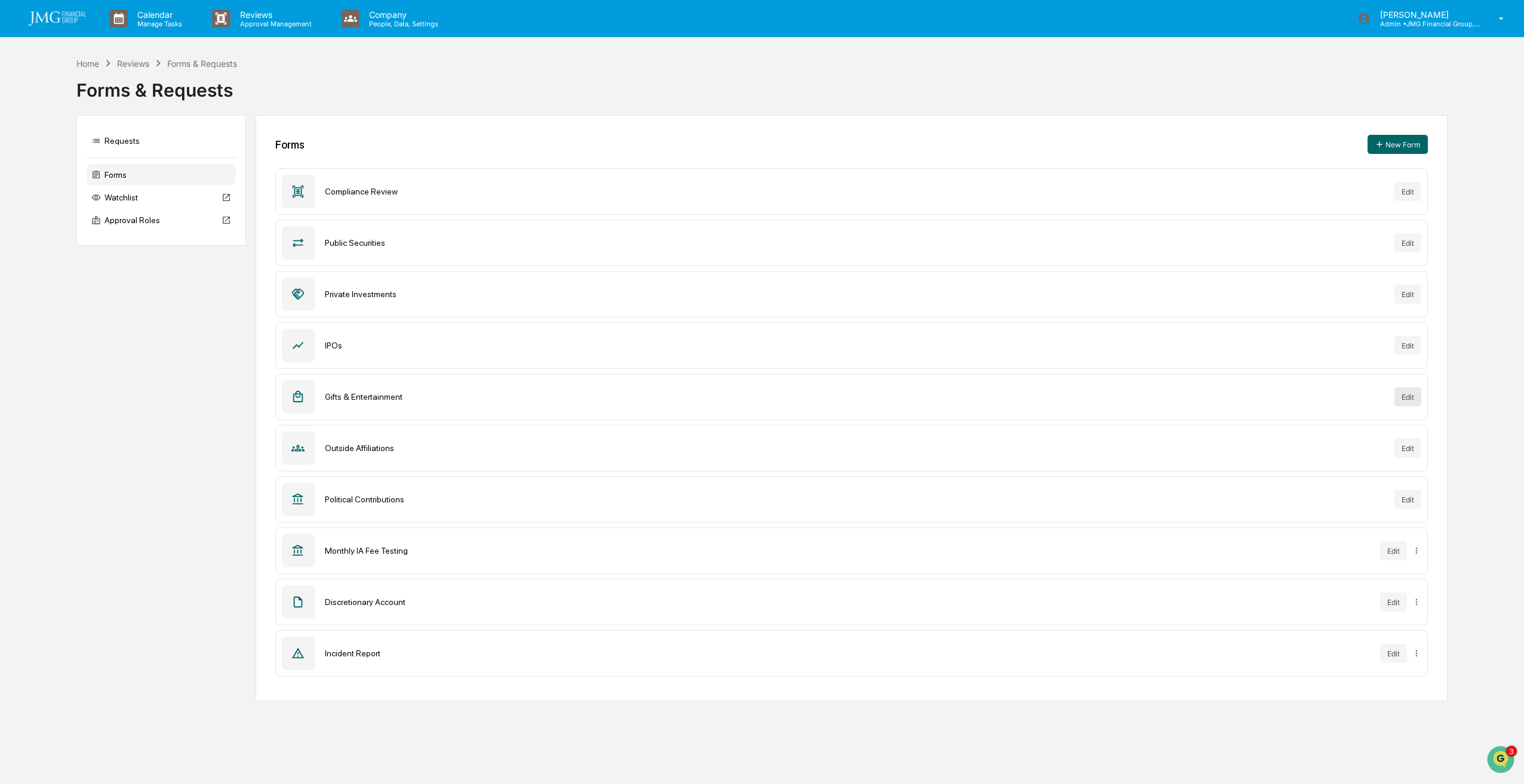
click at [1407, 398] on button "Edit" at bounding box center [1408, 397] width 27 height 19
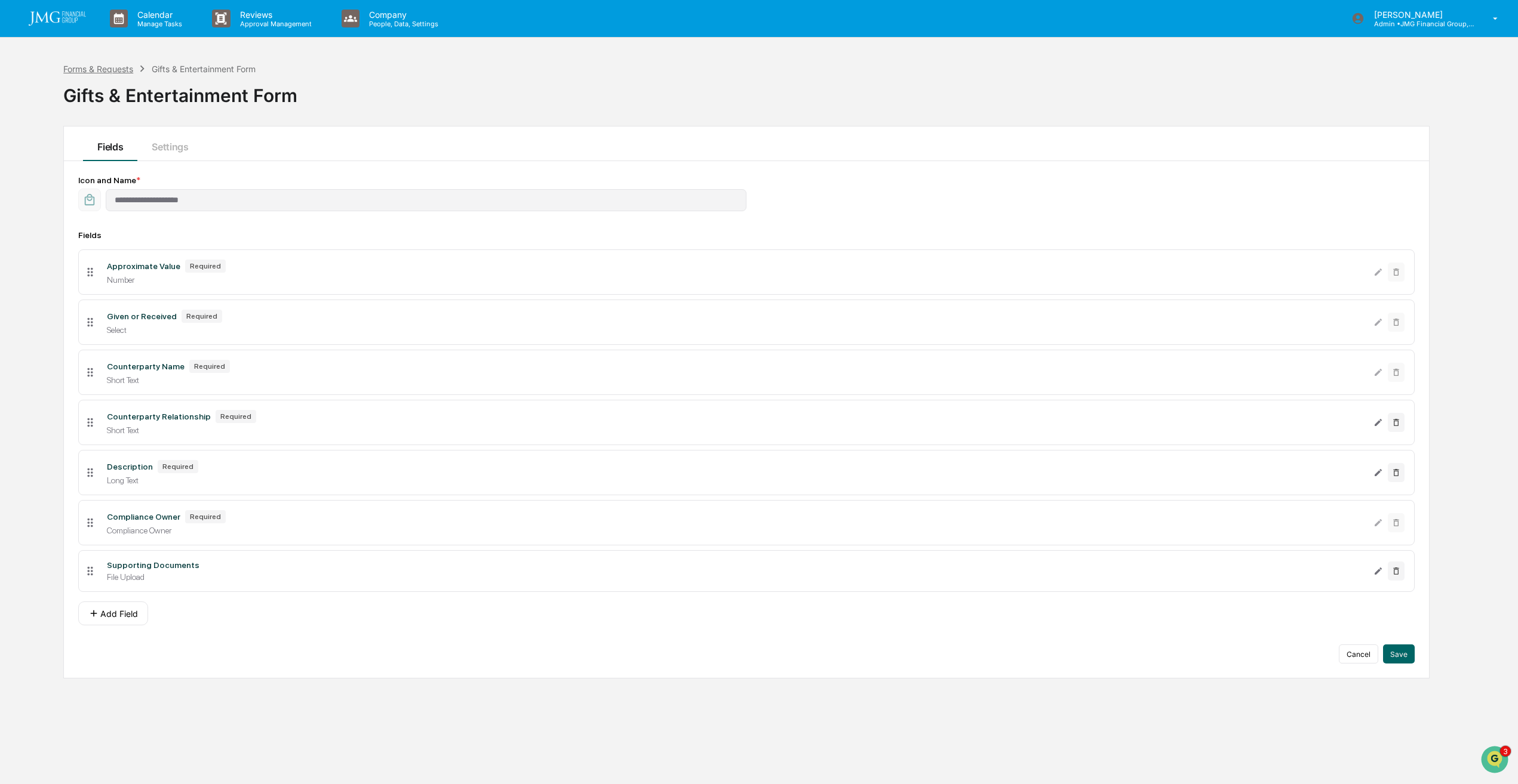
click at [110, 68] on div "Forms & Requests" at bounding box center [97, 69] width 70 height 10
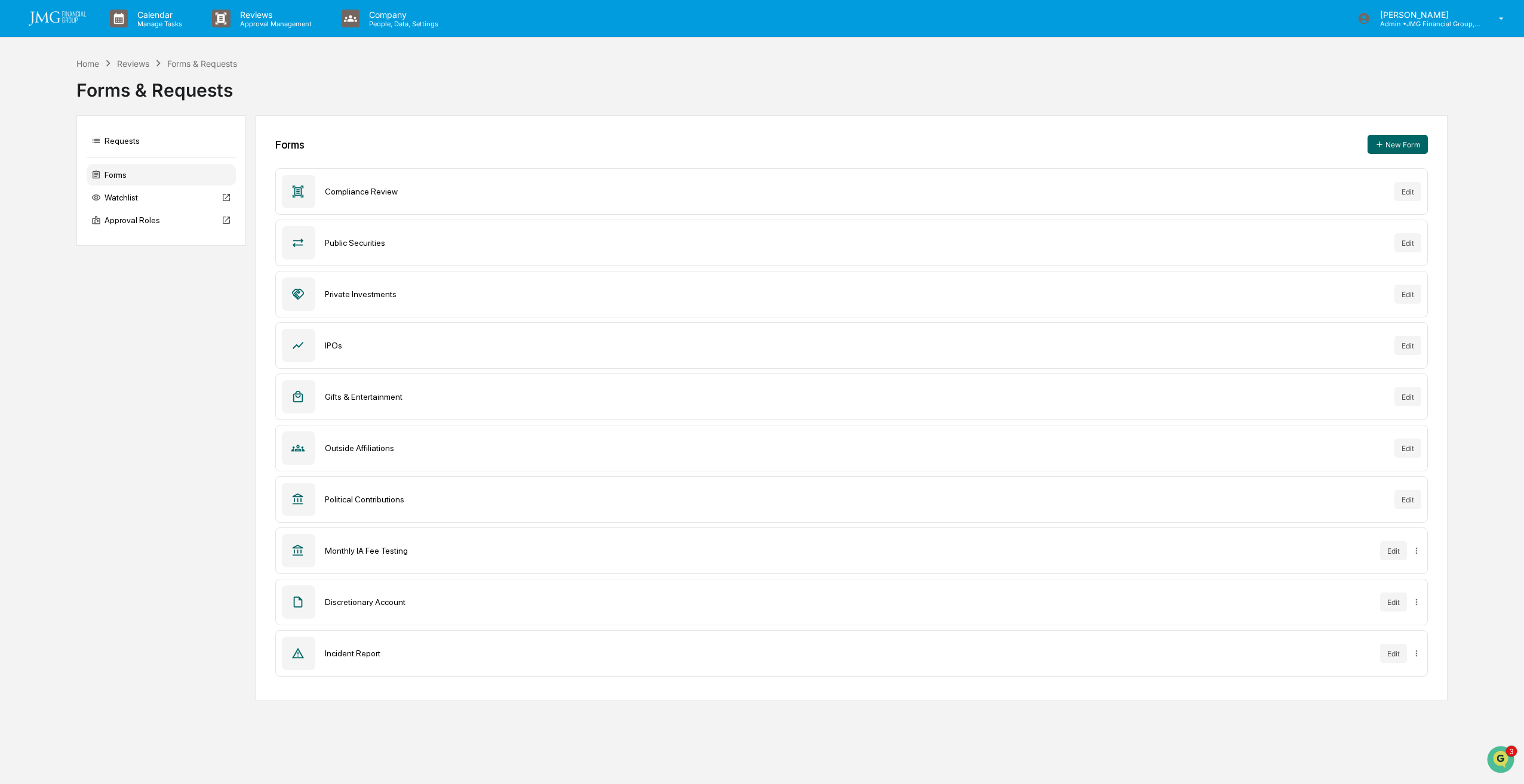
click at [269, 79] on div "Forms & Requests" at bounding box center [762, 85] width 1372 height 31
click at [88, 61] on div "Home" at bounding box center [88, 64] width 22 height 10
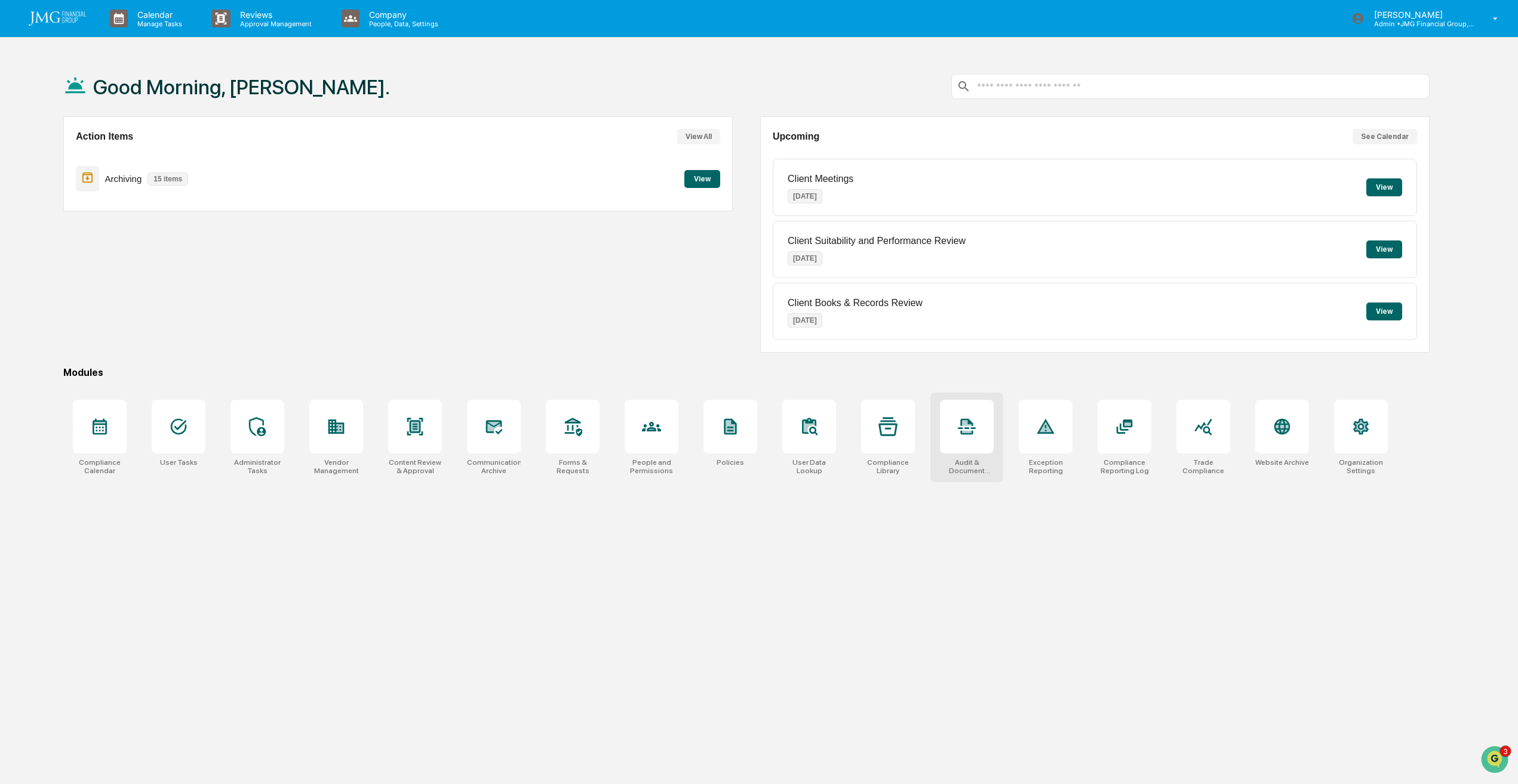
click at [978, 433] on div at bounding box center [967, 427] width 54 height 54
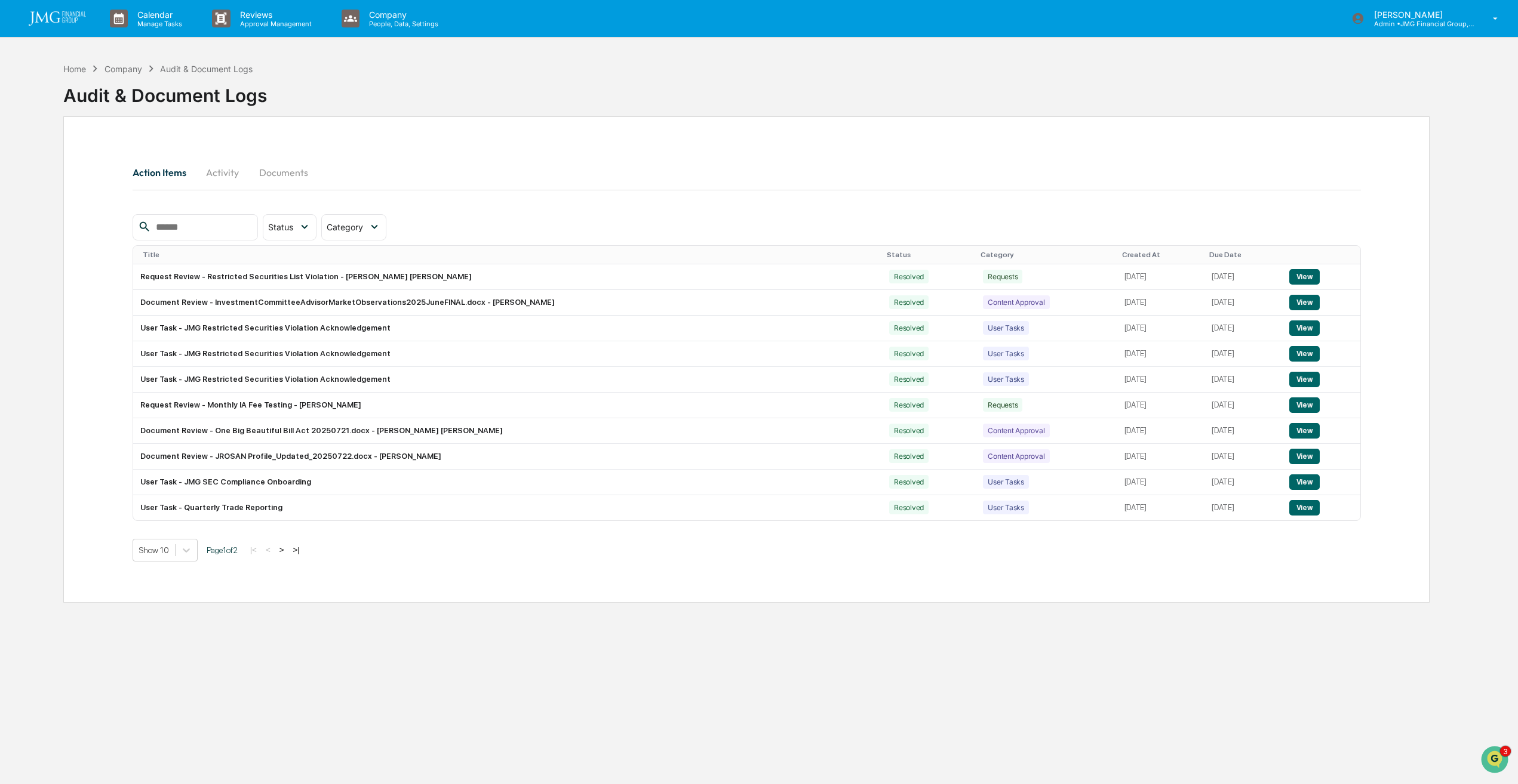
click at [226, 175] on button "Activity" at bounding box center [223, 172] width 54 height 28
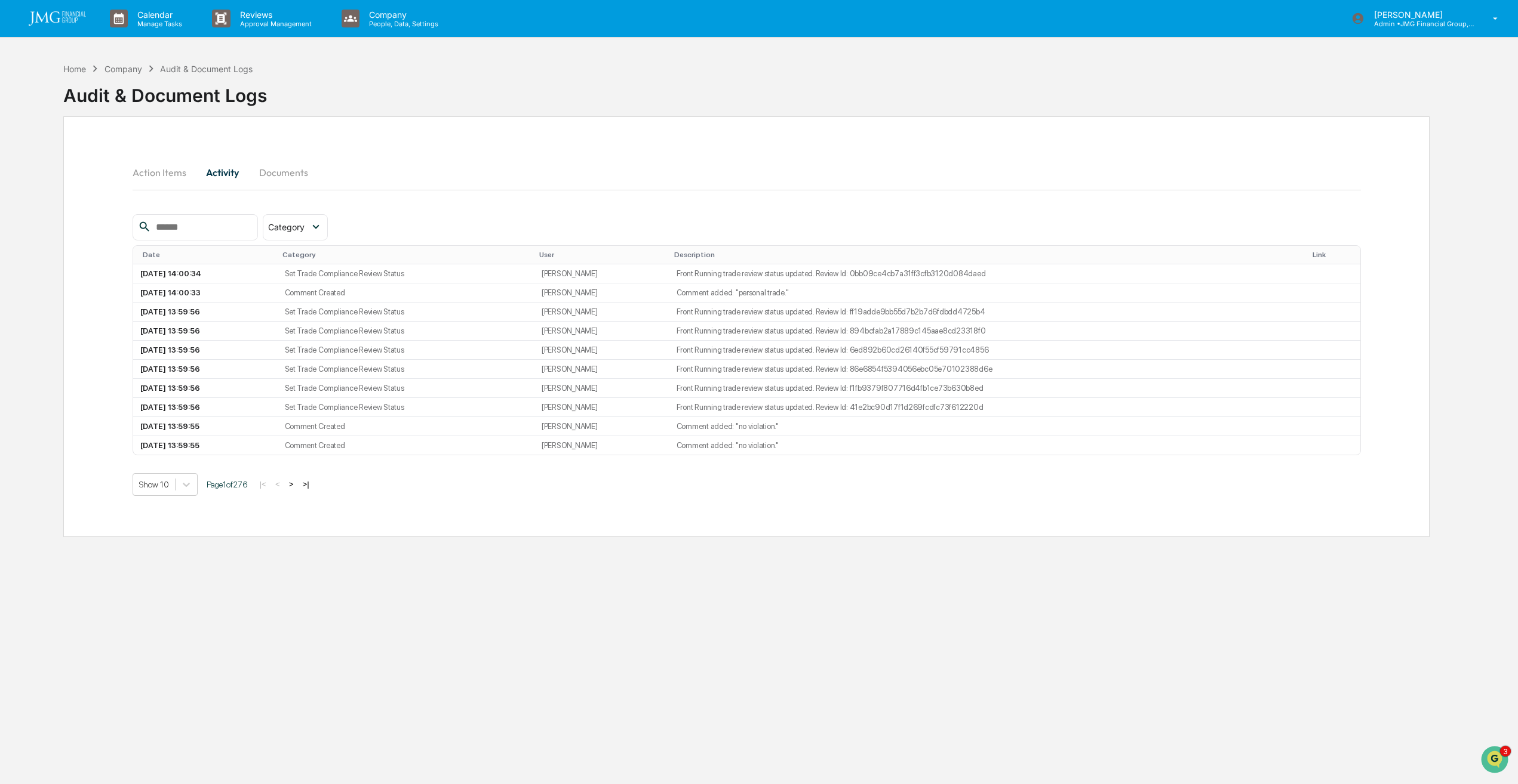
click at [278, 171] on button "Documents" at bounding box center [283, 172] width 68 height 28
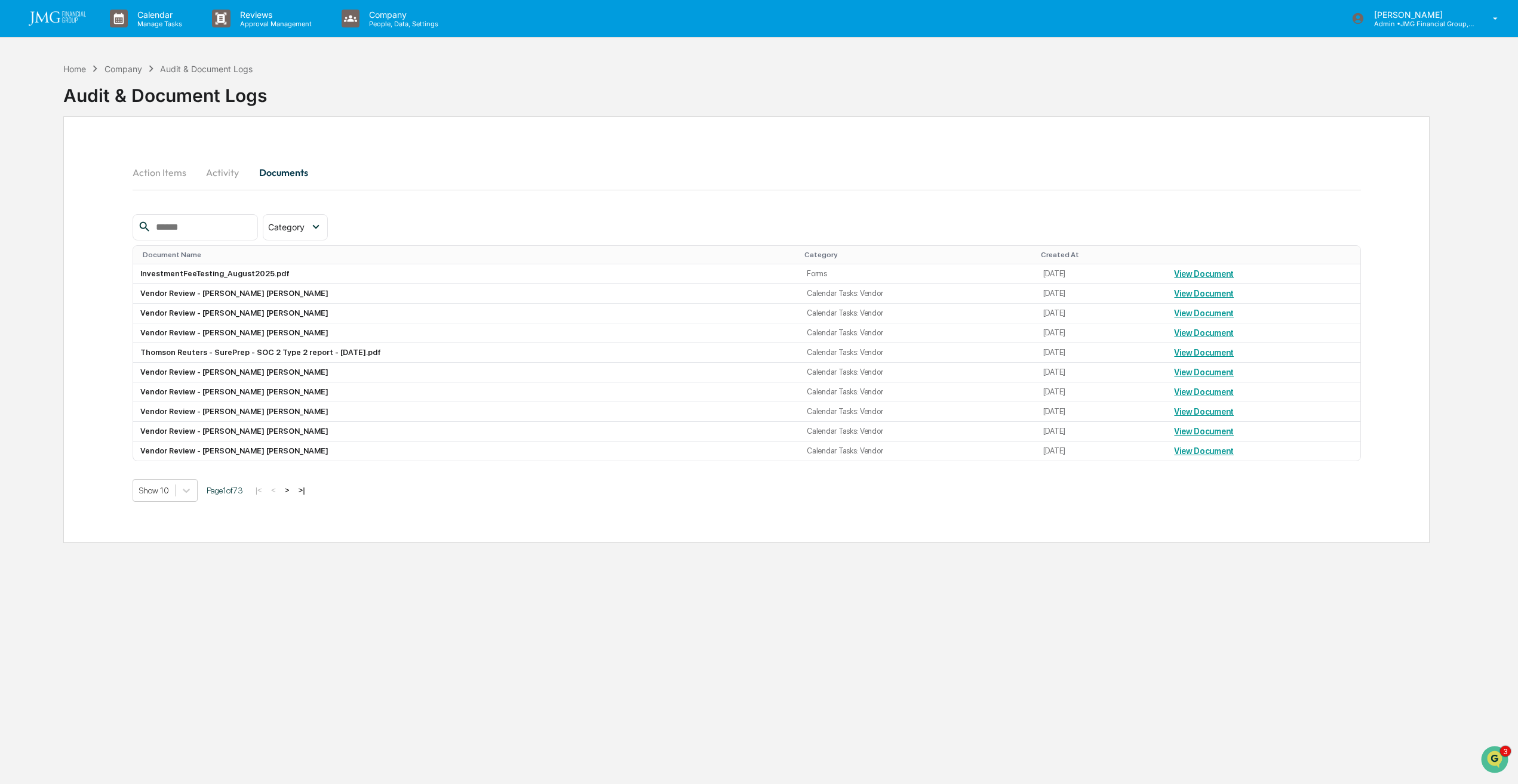
click at [179, 177] on button "Action Items" at bounding box center [164, 172] width 63 height 28
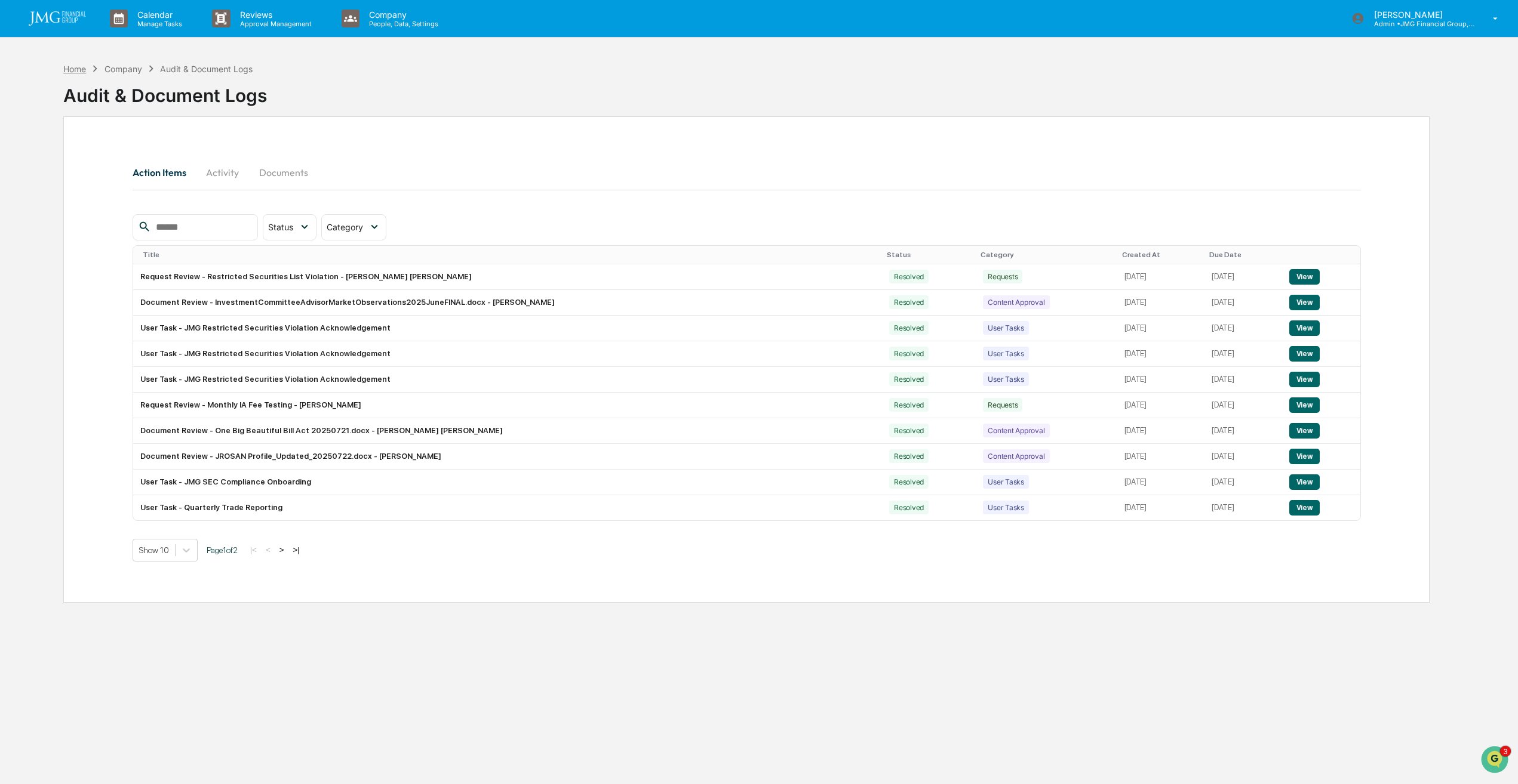
click at [81, 70] on div "Home" at bounding box center [74, 69] width 22 height 10
